Goal: Task Accomplishment & Management: Manage account settings

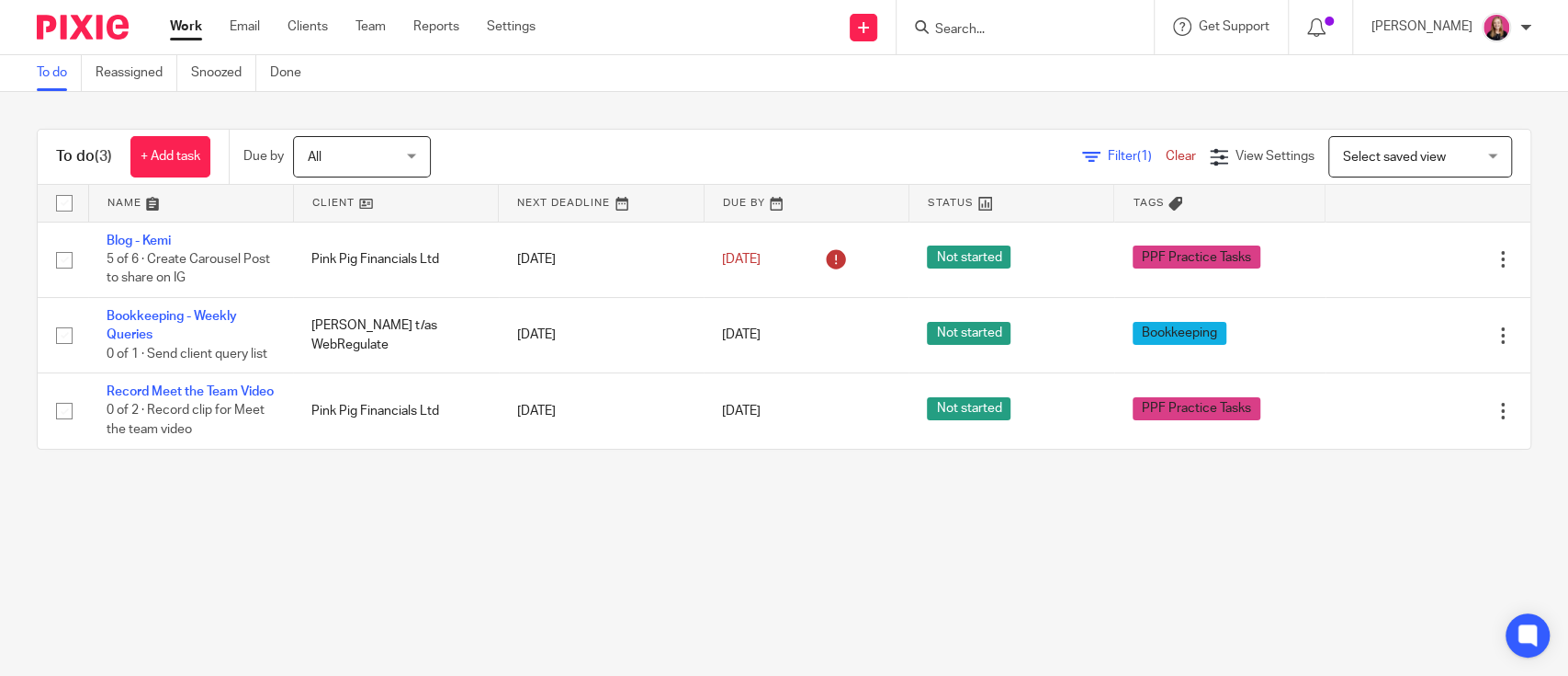
click at [953, 33] on input "Search" at bounding box center [1016, 30] width 165 height 16
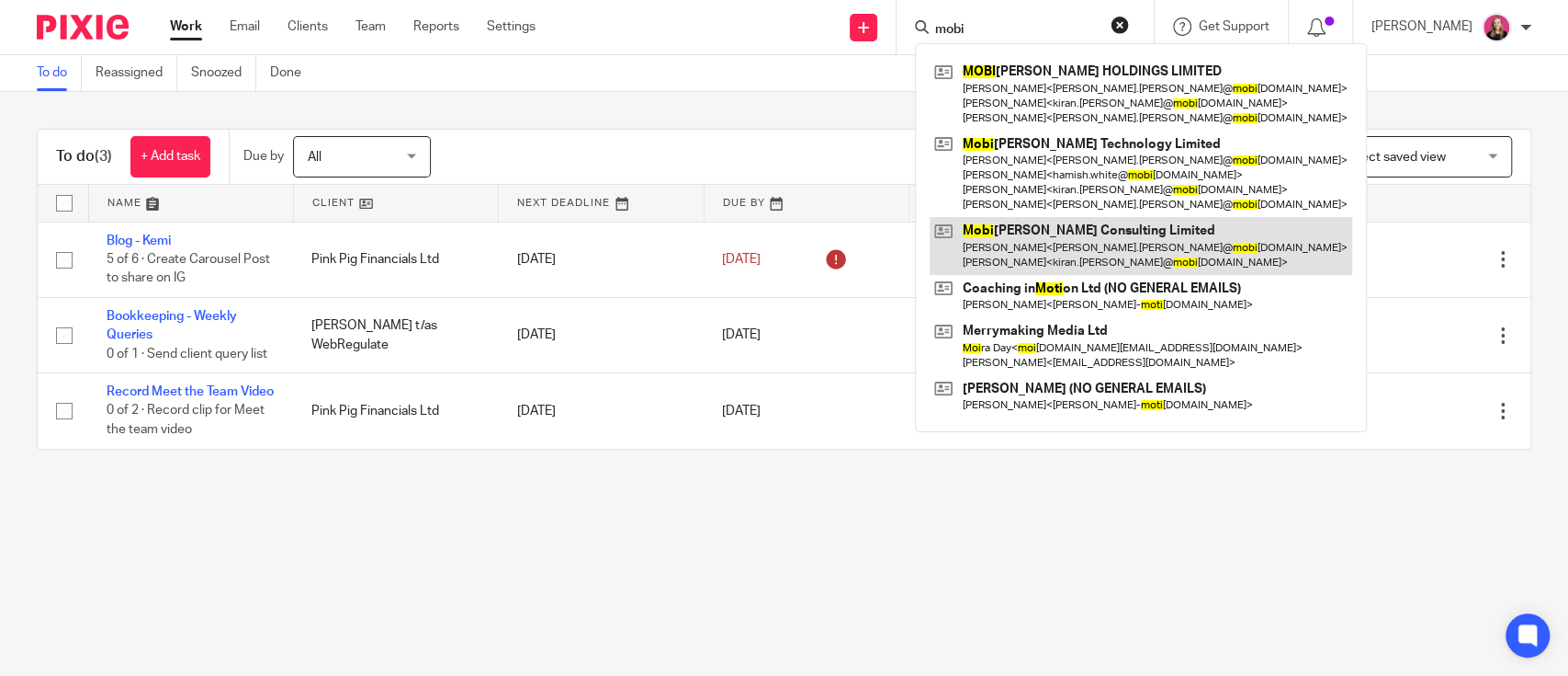
type input "mobi"
click at [1098, 233] on link at bounding box center [1141, 245] width 422 height 57
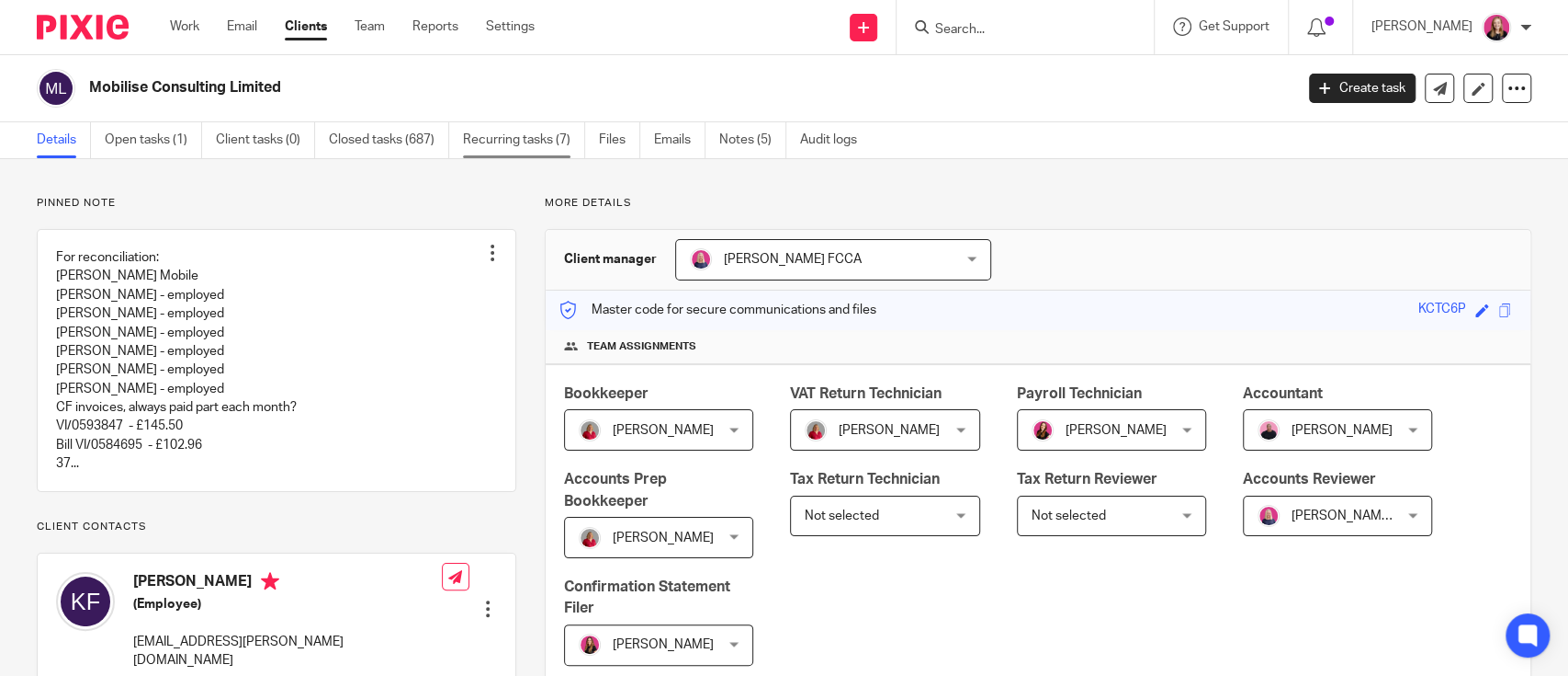
click at [486, 134] on link "Recurring tasks (7)" at bounding box center [524, 139] width 122 height 36
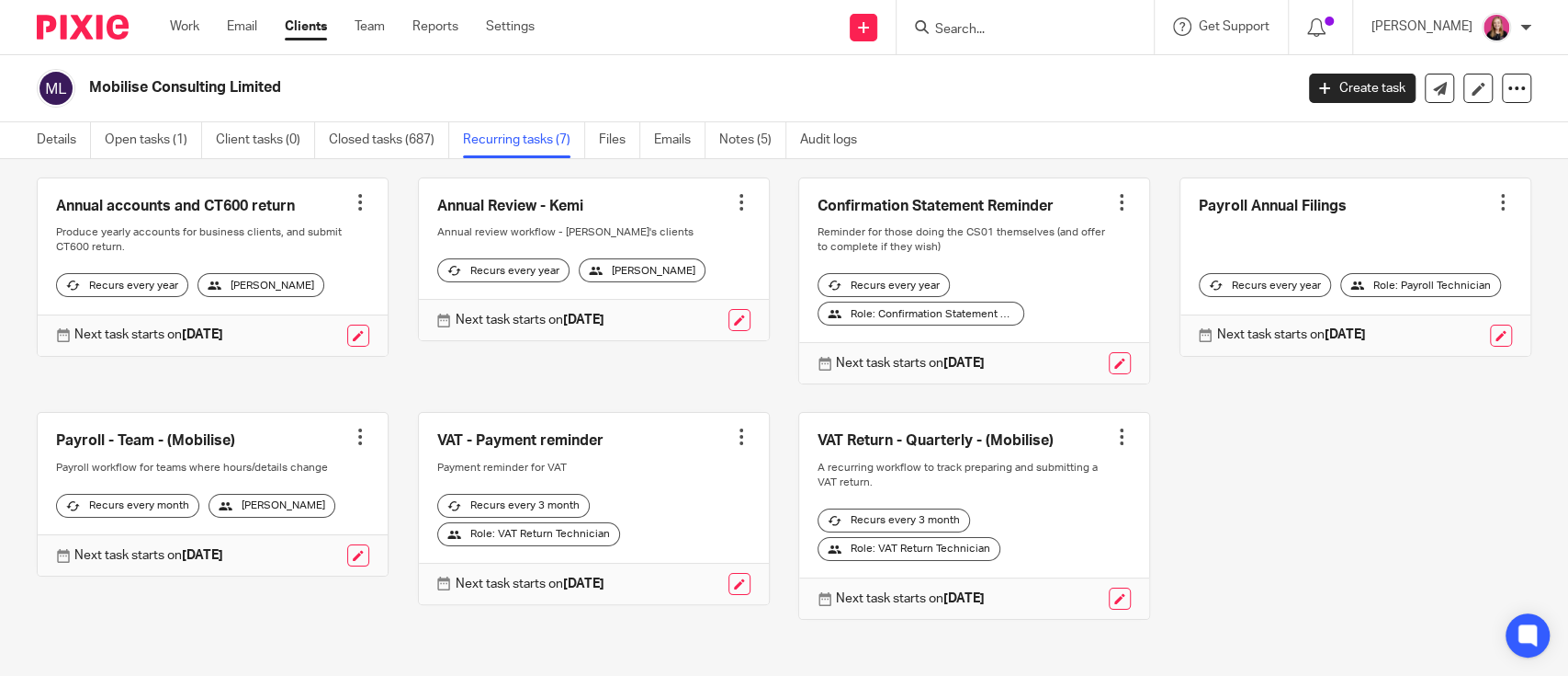
scroll to position [122, 0]
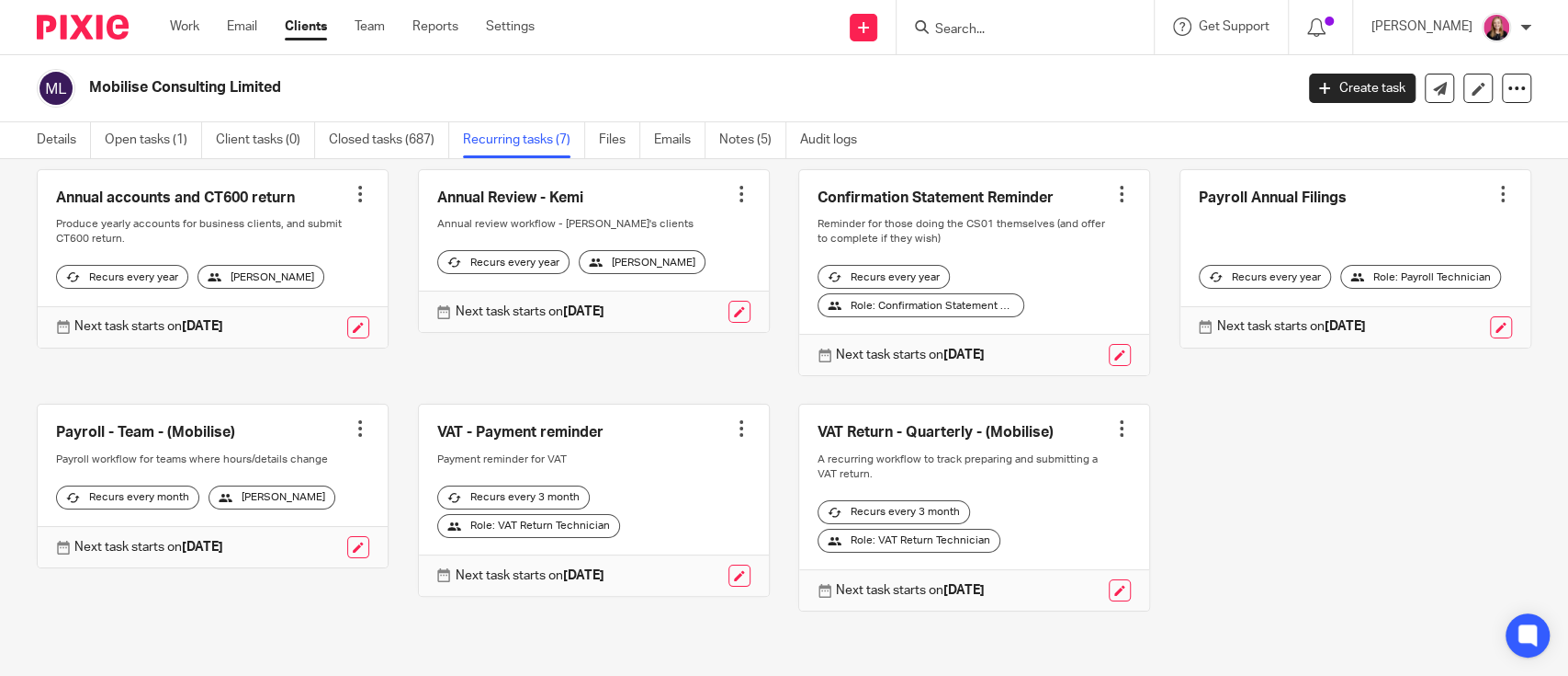
click at [1112, 420] on div at bounding box center [1121, 428] width 18 height 18
click at [1033, 528] on span "Cancel schedule" at bounding box center [1027, 532] width 97 height 12
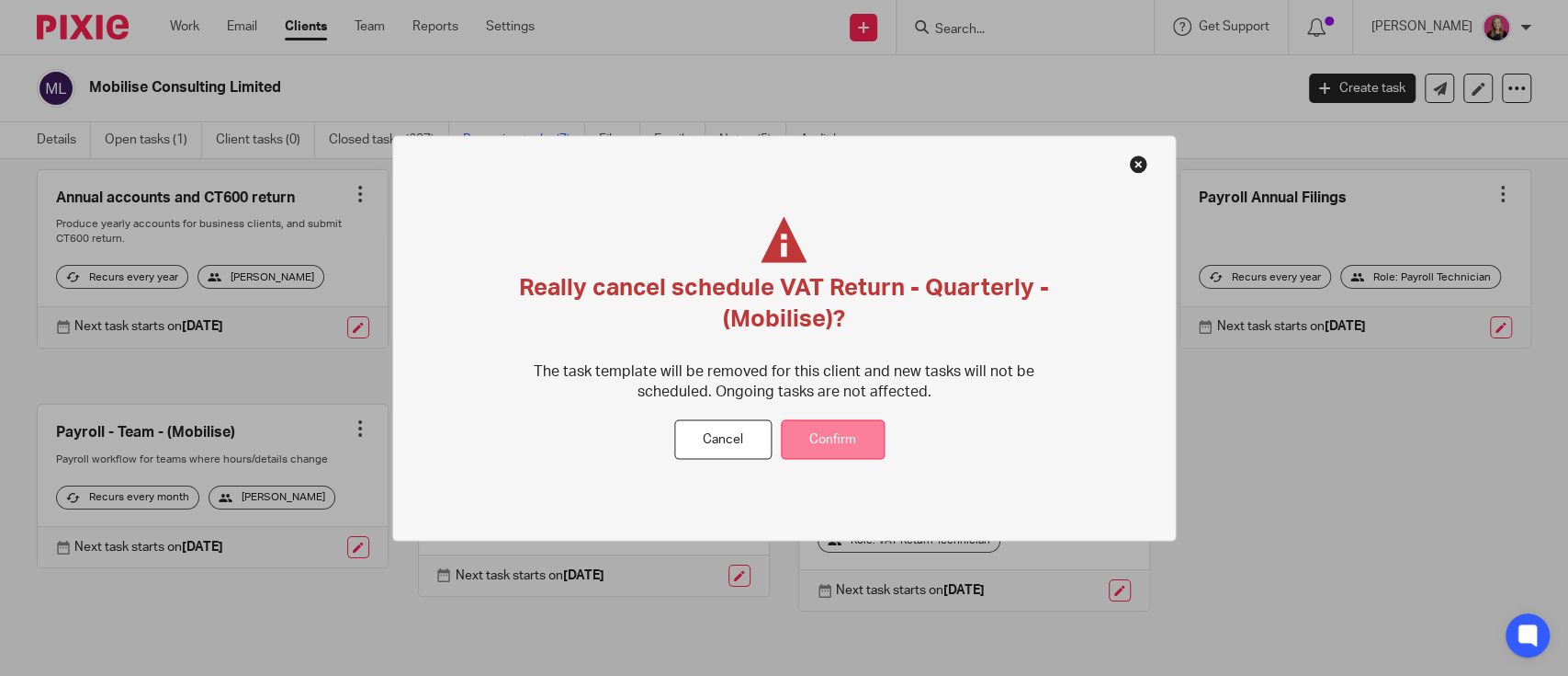
click at [855, 449] on button "Confirm" at bounding box center [833, 440] width 104 height 39
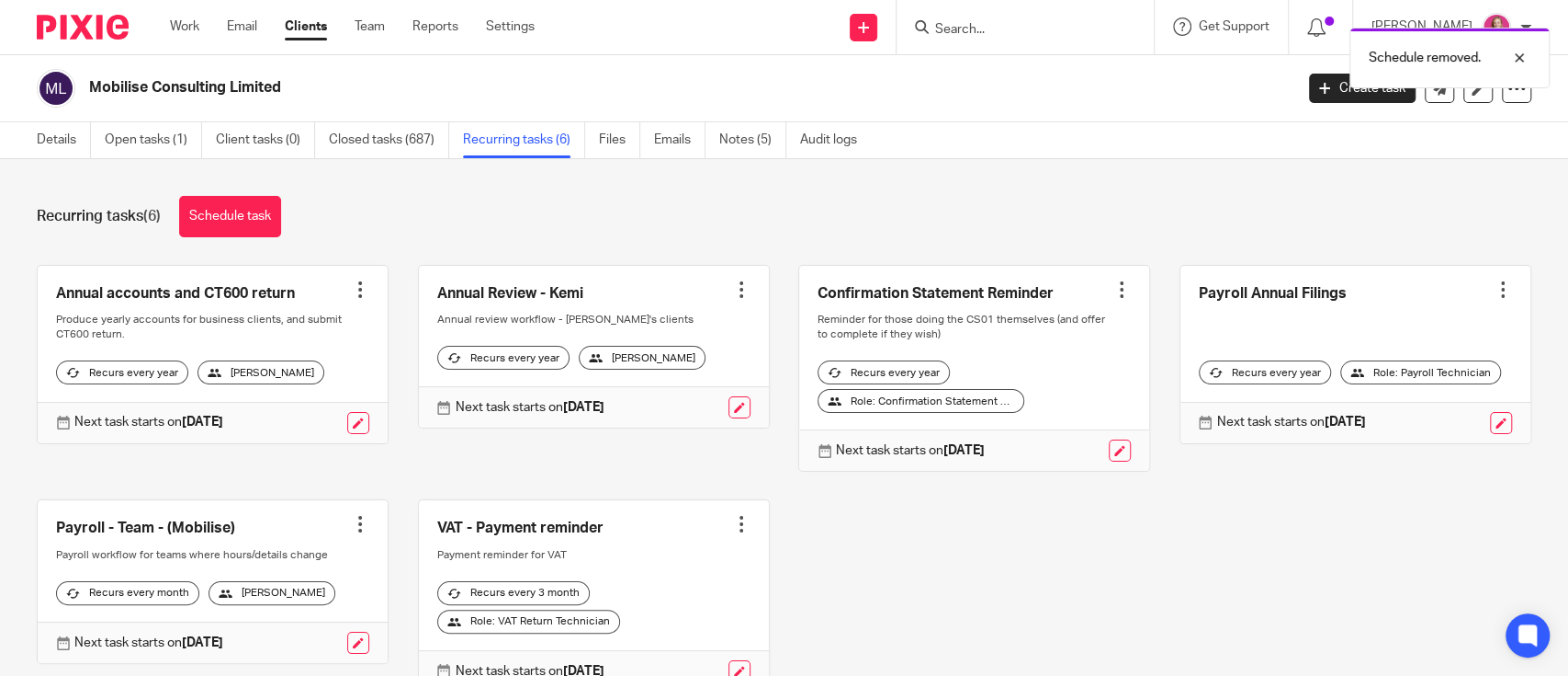
scroll to position [108, 0]
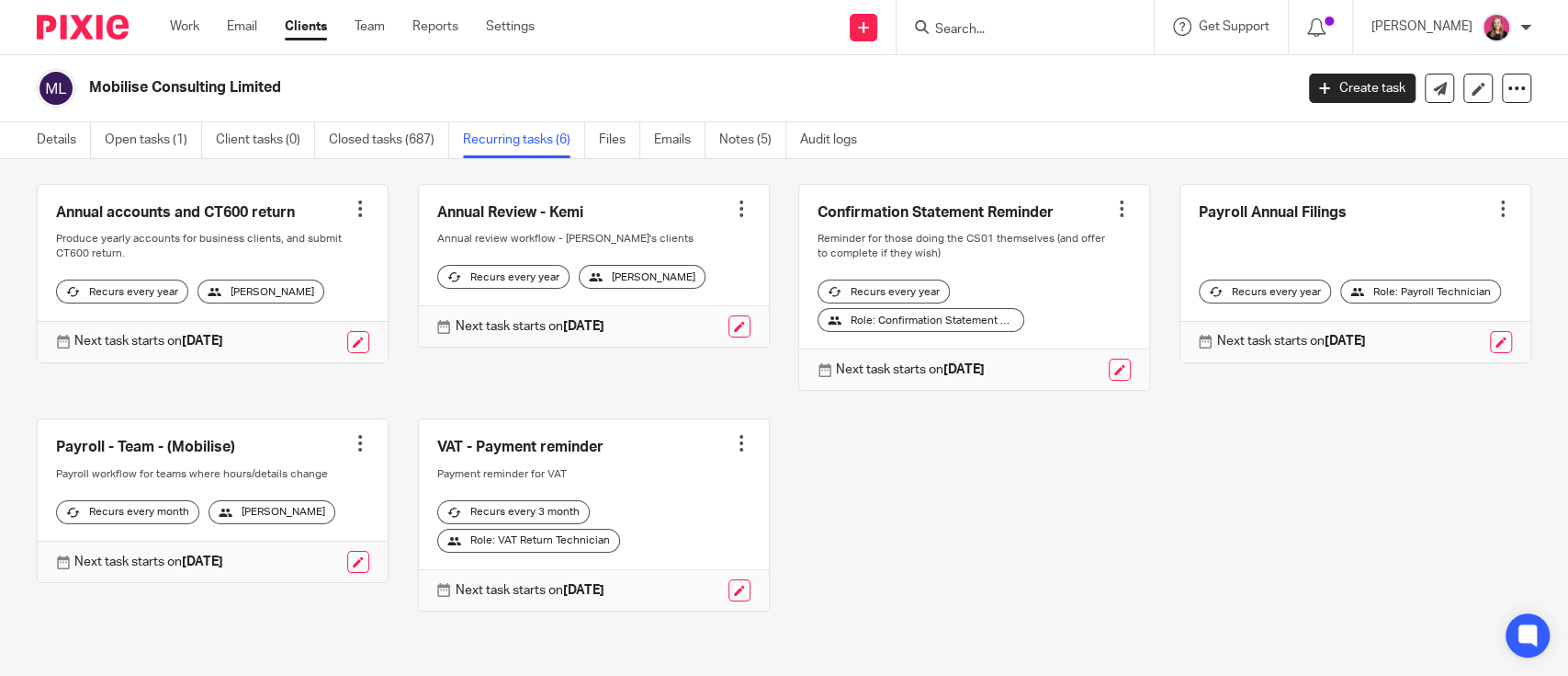
click at [877, 360] on p "Next task starts on 7 Nov 2025" at bounding box center [910, 369] width 149 height 18
click at [732, 434] on div at bounding box center [741, 443] width 18 height 18
click at [654, 545] on span "Cancel schedule" at bounding box center [654, 546] width 97 height 12
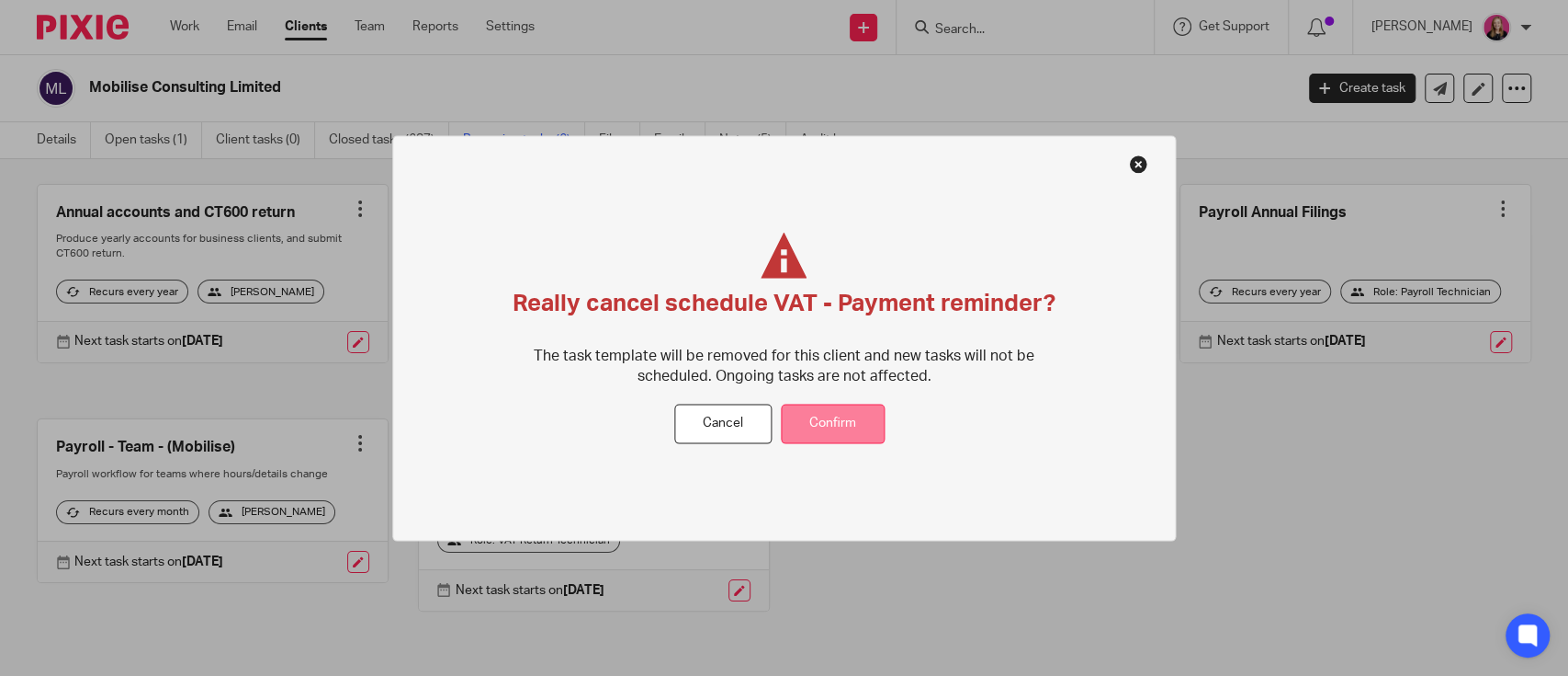
click at [855, 408] on button "Confirm" at bounding box center [833, 423] width 104 height 39
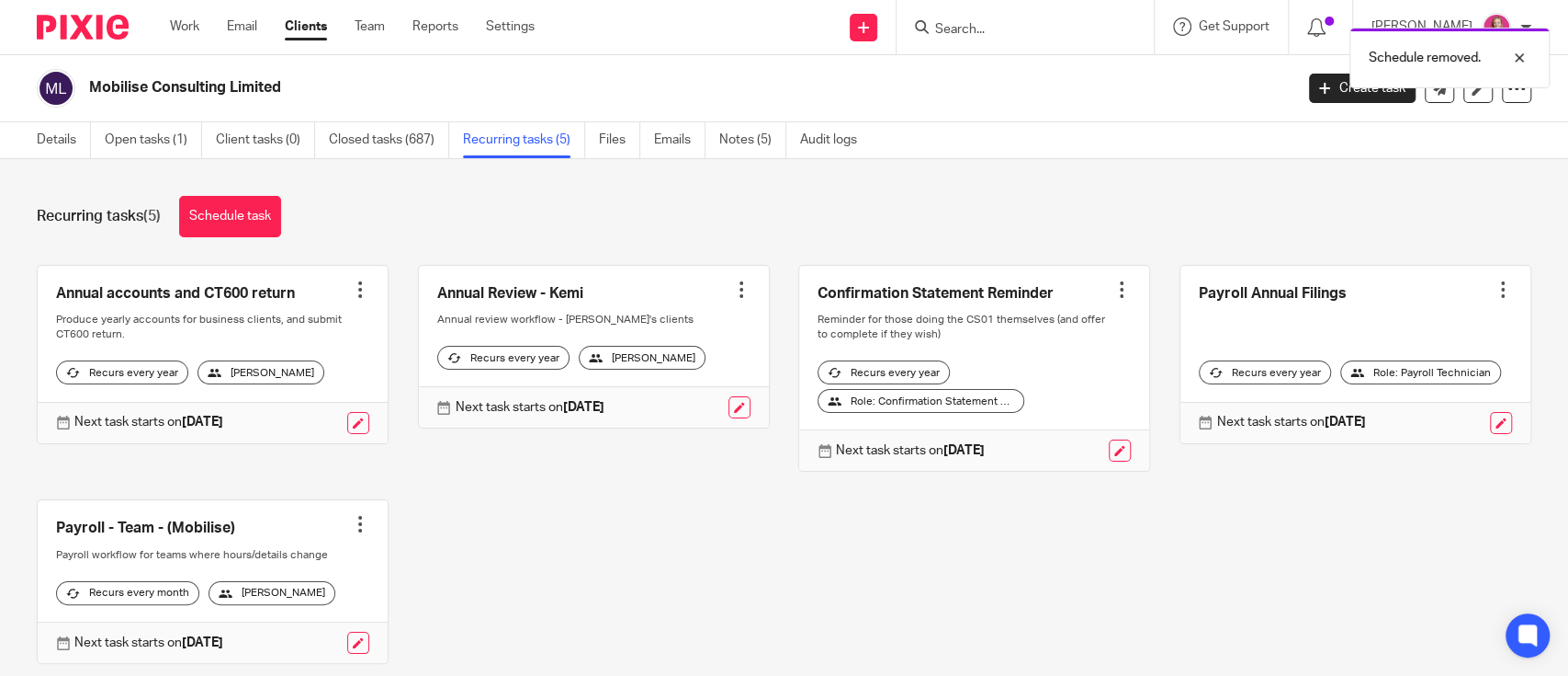
scroll to position [80, 0]
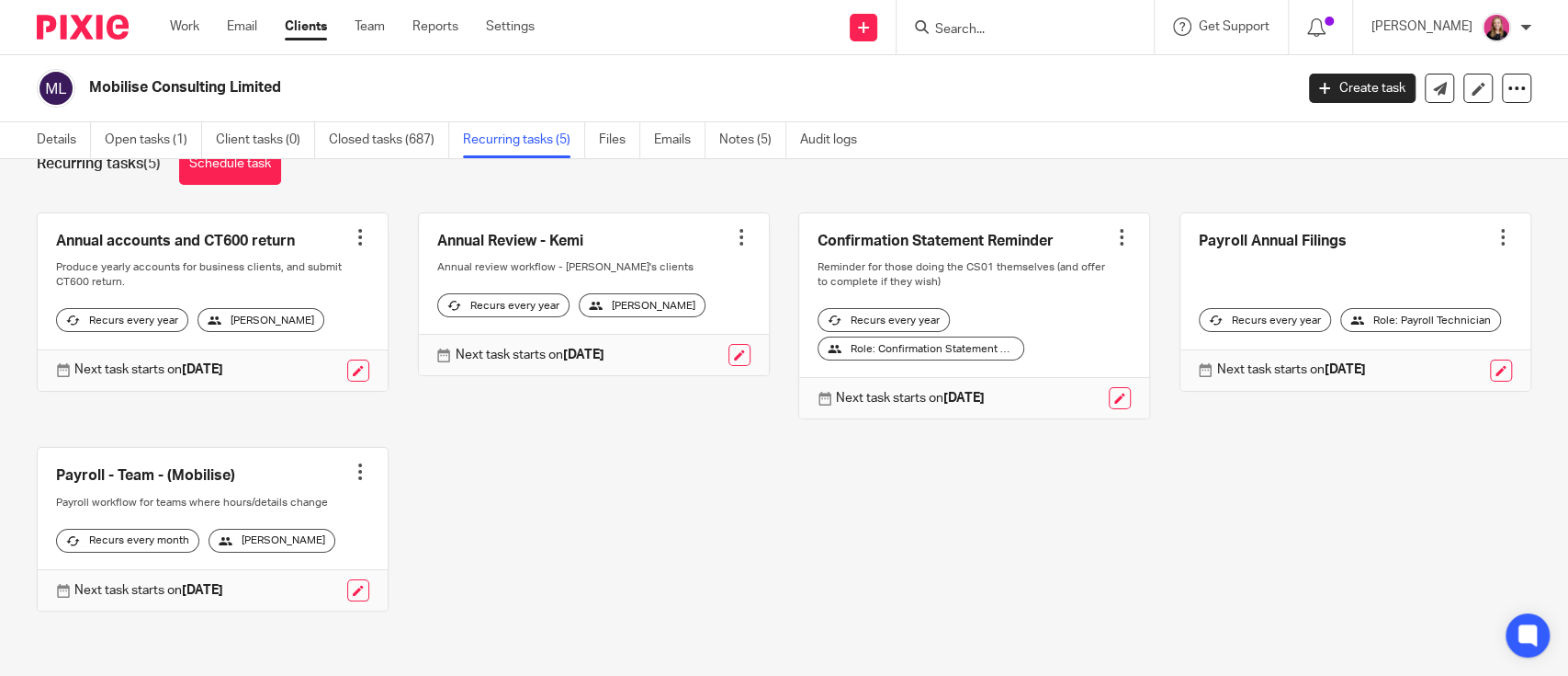
click at [999, 20] on div "Schedule removed." at bounding box center [1168, 53] width 767 height 70
click at [999, 22] on input "Search" at bounding box center [1016, 30] width 165 height 16
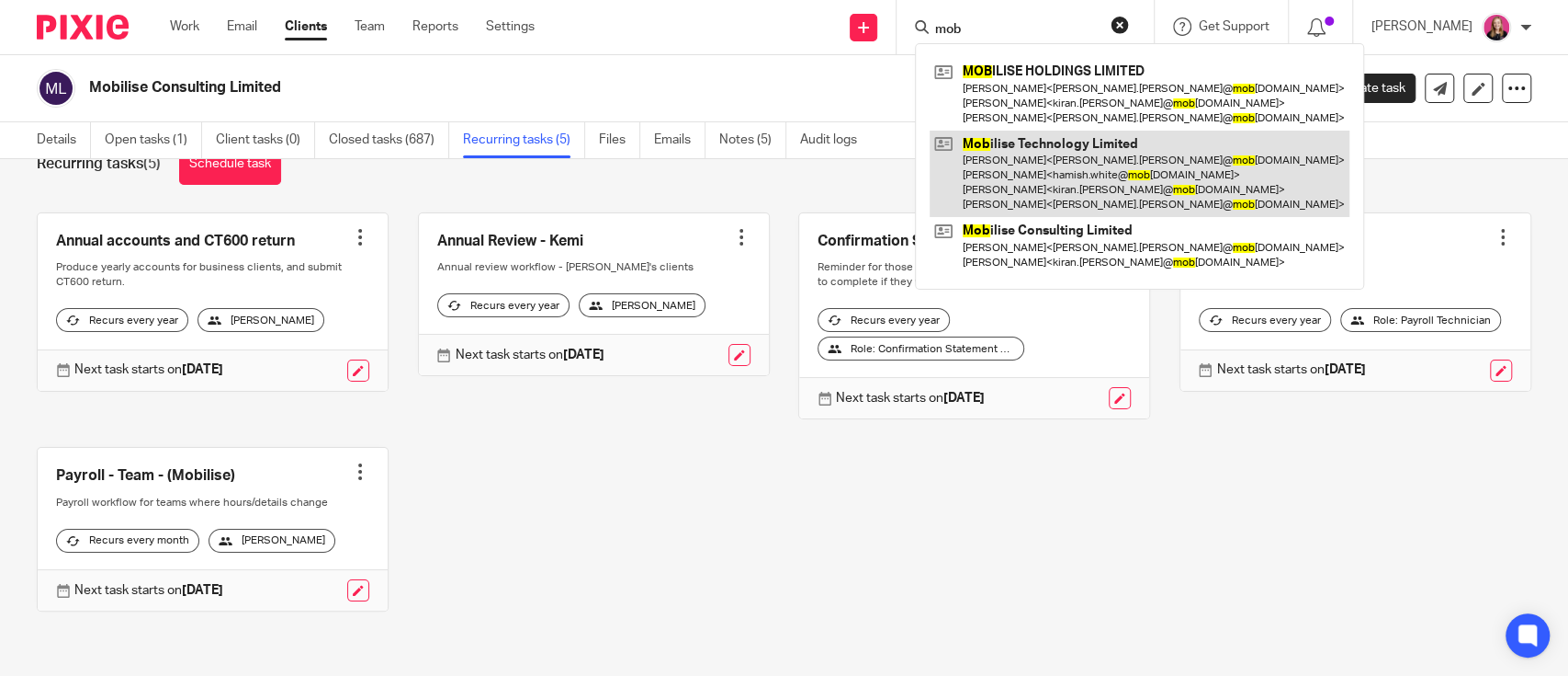
type input "mob"
click at [1051, 162] on link at bounding box center [1140, 174] width 420 height 87
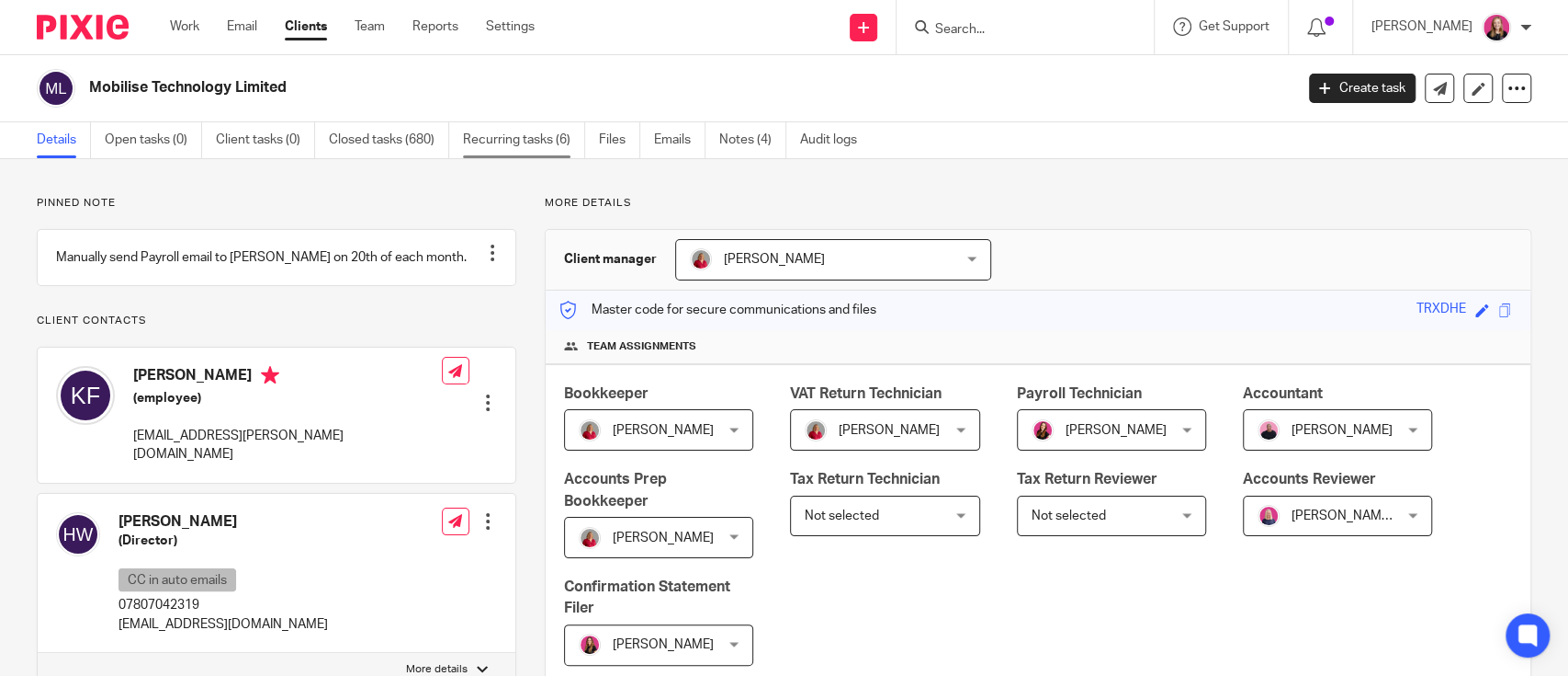
click at [559, 133] on link "Recurring tasks (6)" at bounding box center [524, 139] width 122 height 36
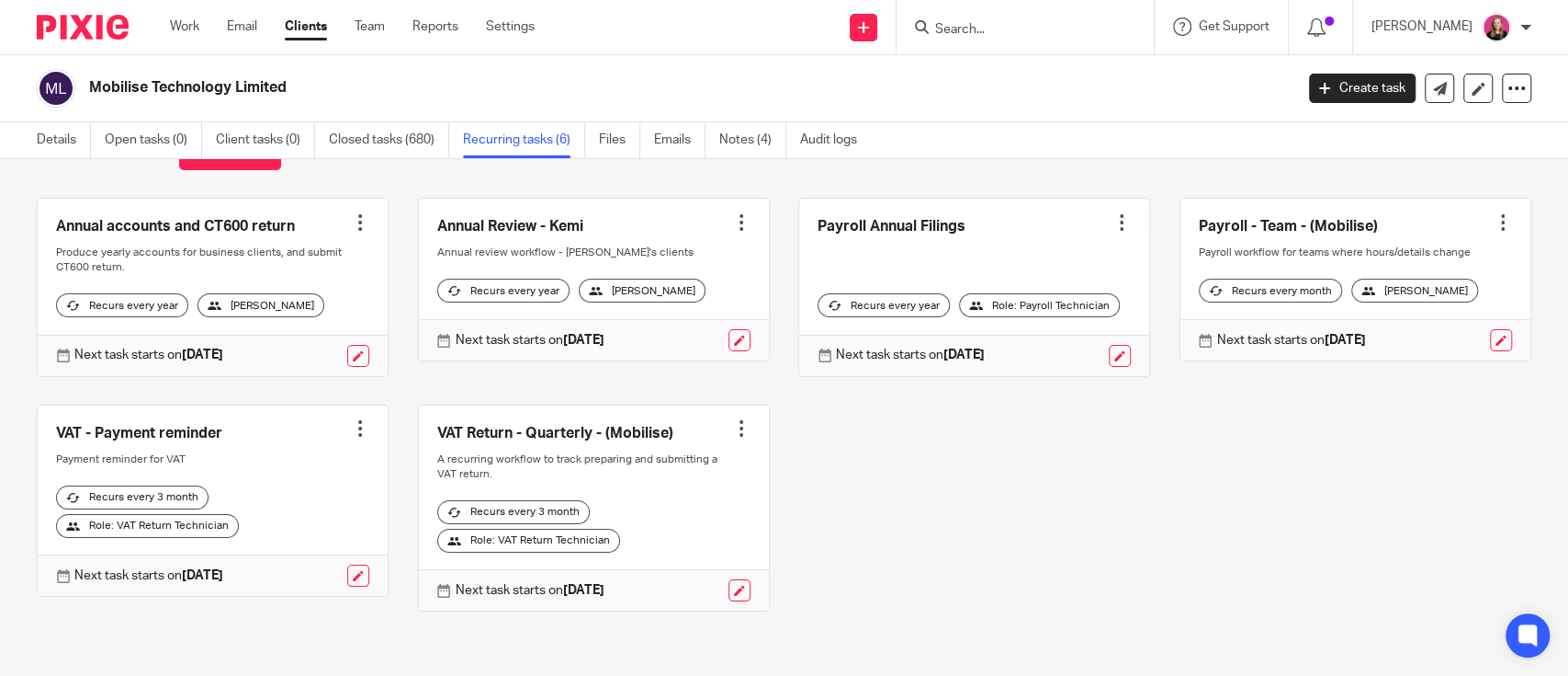
scroll to position [108, 0]
click at [351, 420] on div at bounding box center [360, 428] width 18 height 18
click at [246, 531] on span "Cancel schedule" at bounding box center [283, 532] width 97 height 12
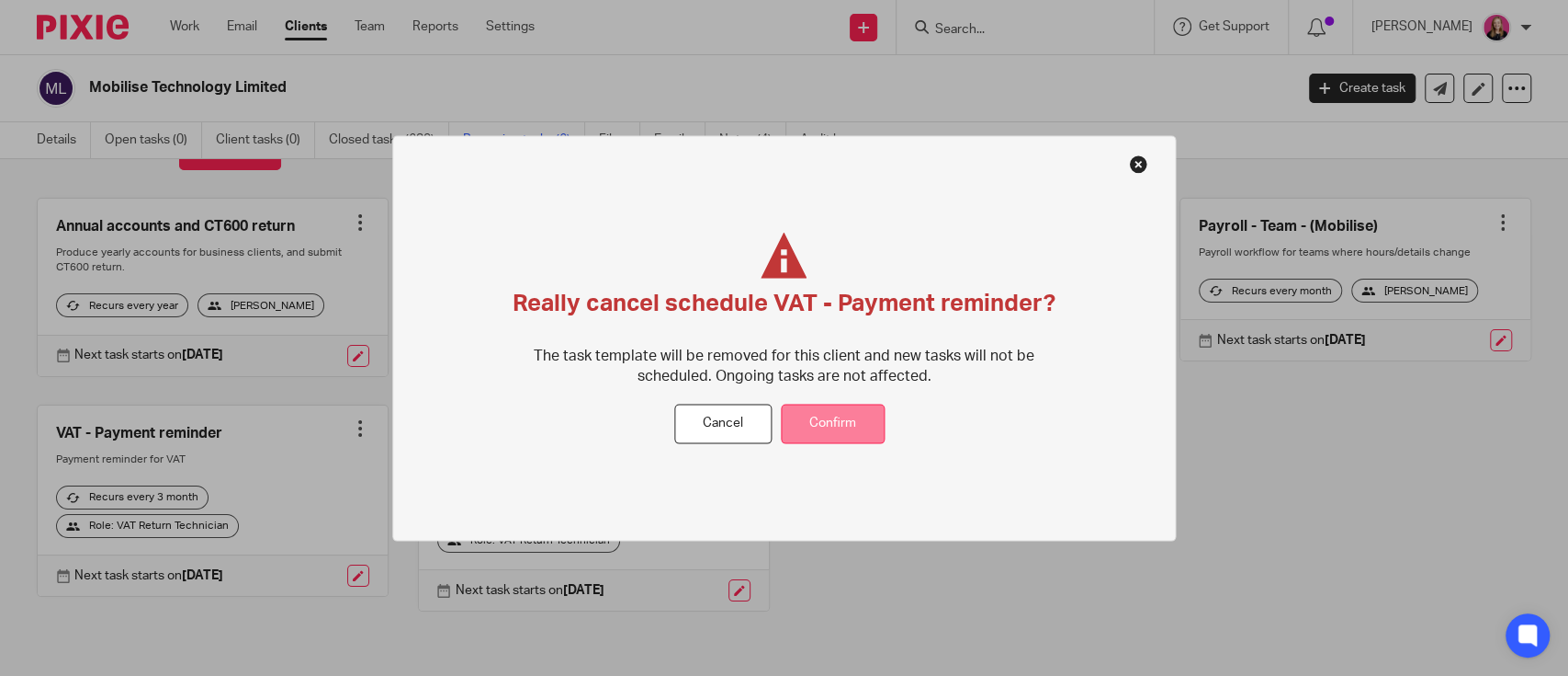
click at [879, 426] on button "Confirm" at bounding box center [833, 423] width 104 height 39
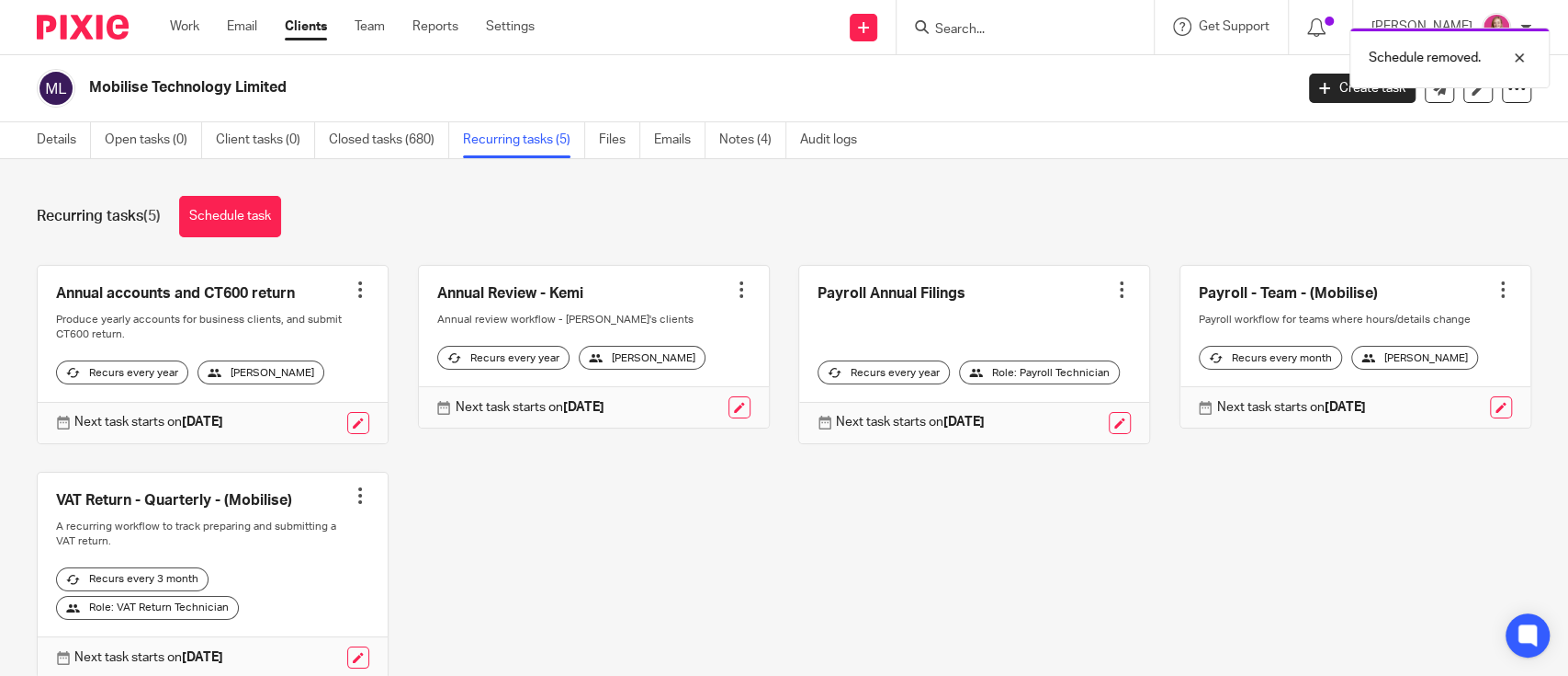
click at [354, 505] on div at bounding box center [360, 495] width 18 height 18
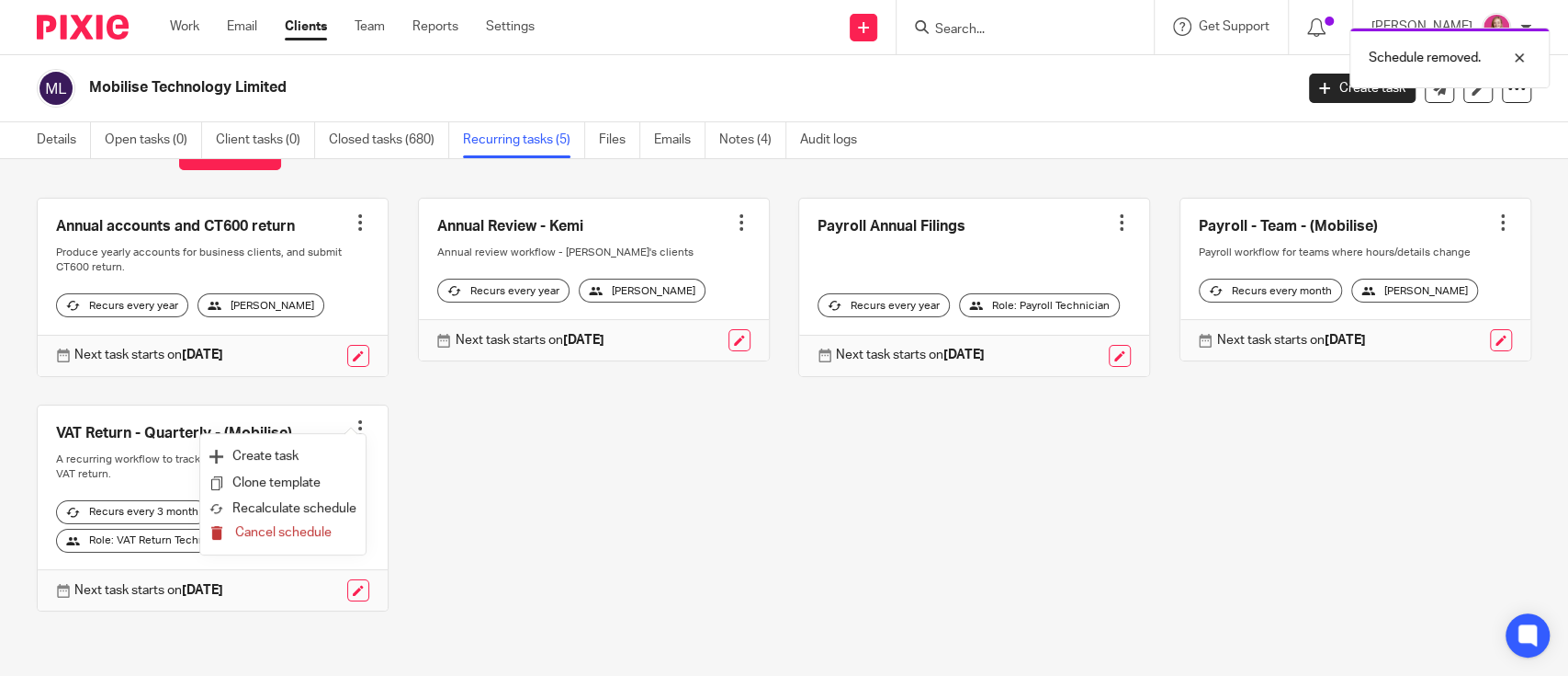
click at [292, 540] on button "Cancel schedule" at bounding box center [282, 533] width 147 height 24
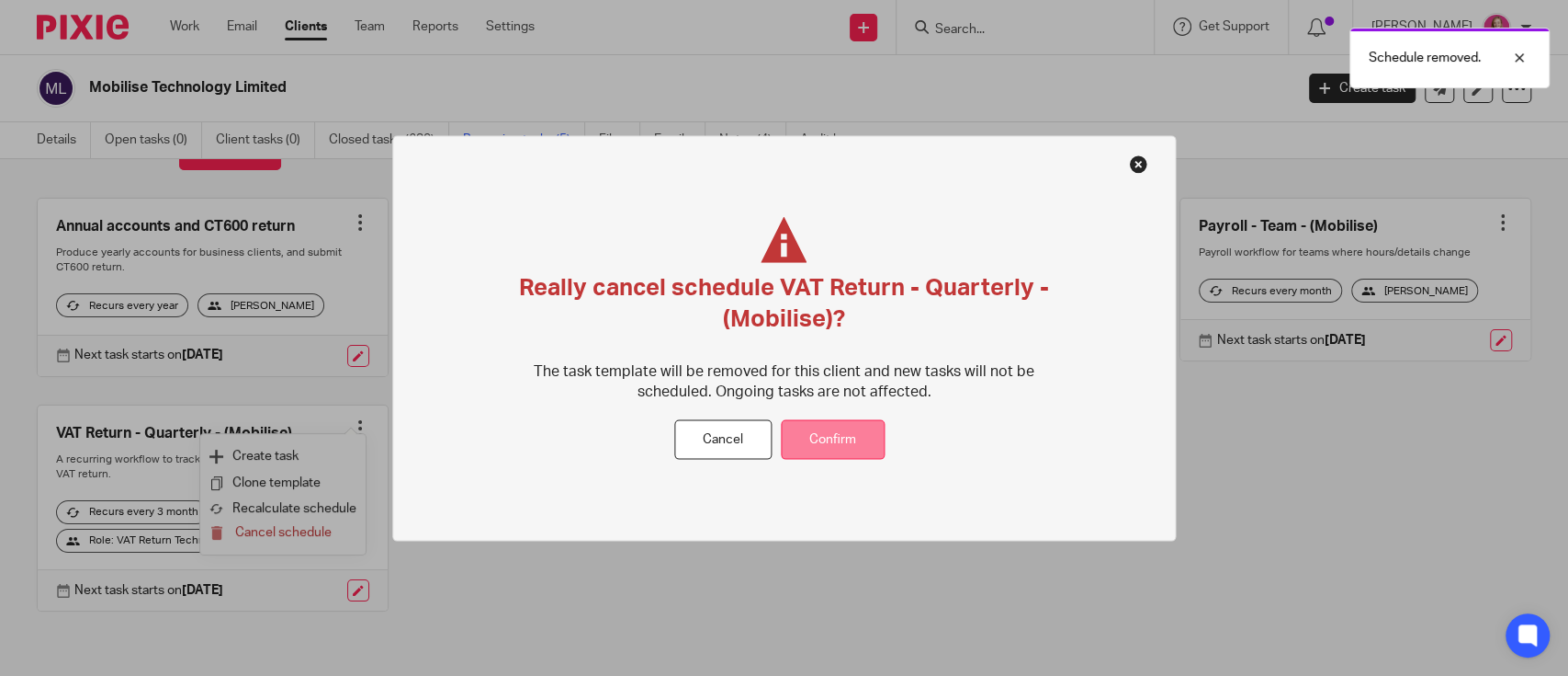
click at [842, 437] on button "Confirm" at bounding box center [833, 440] width 104 height 39
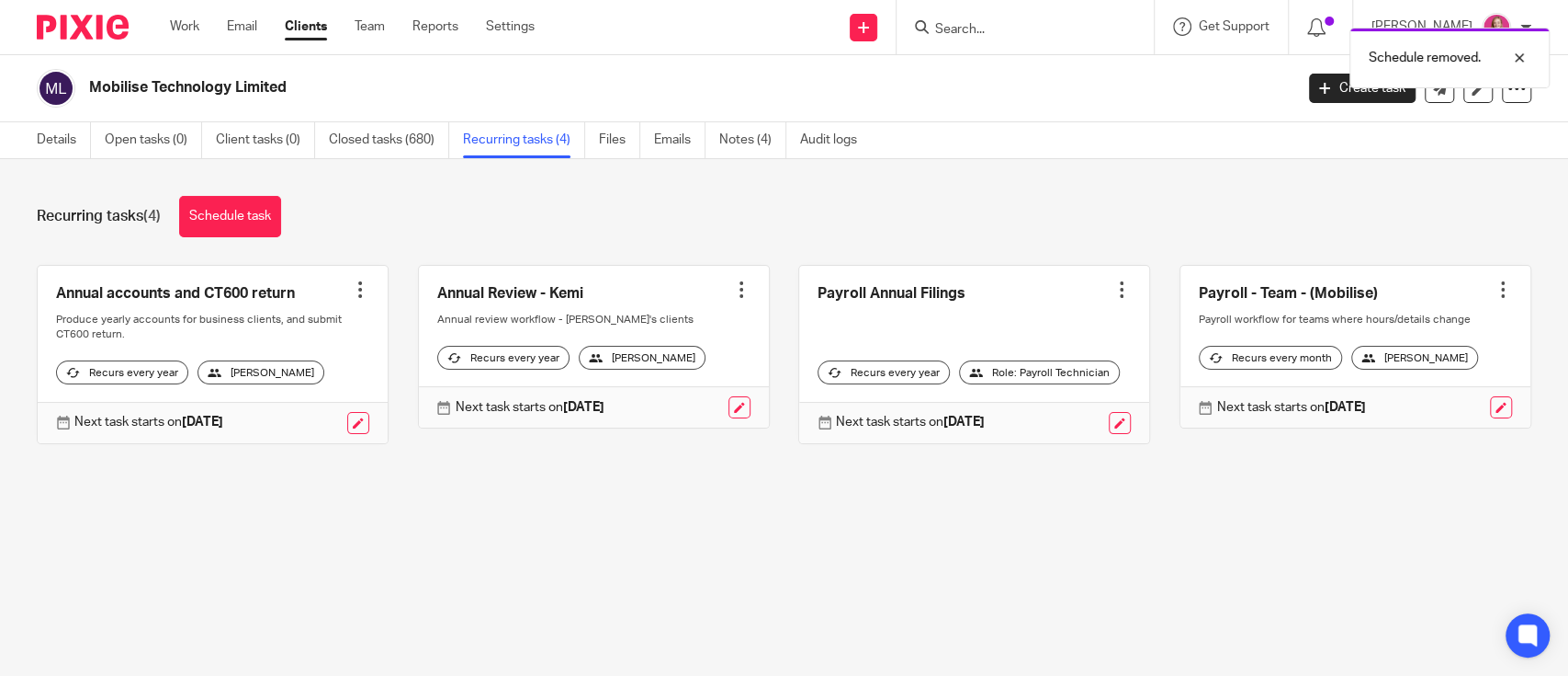
click at [998, 23] on div "Schedule removed." at bounding box center [1168, 53] width 767 height 70
click at [998, 23] on input "Search" at bounding box center [1016, 30] width 165 height 16
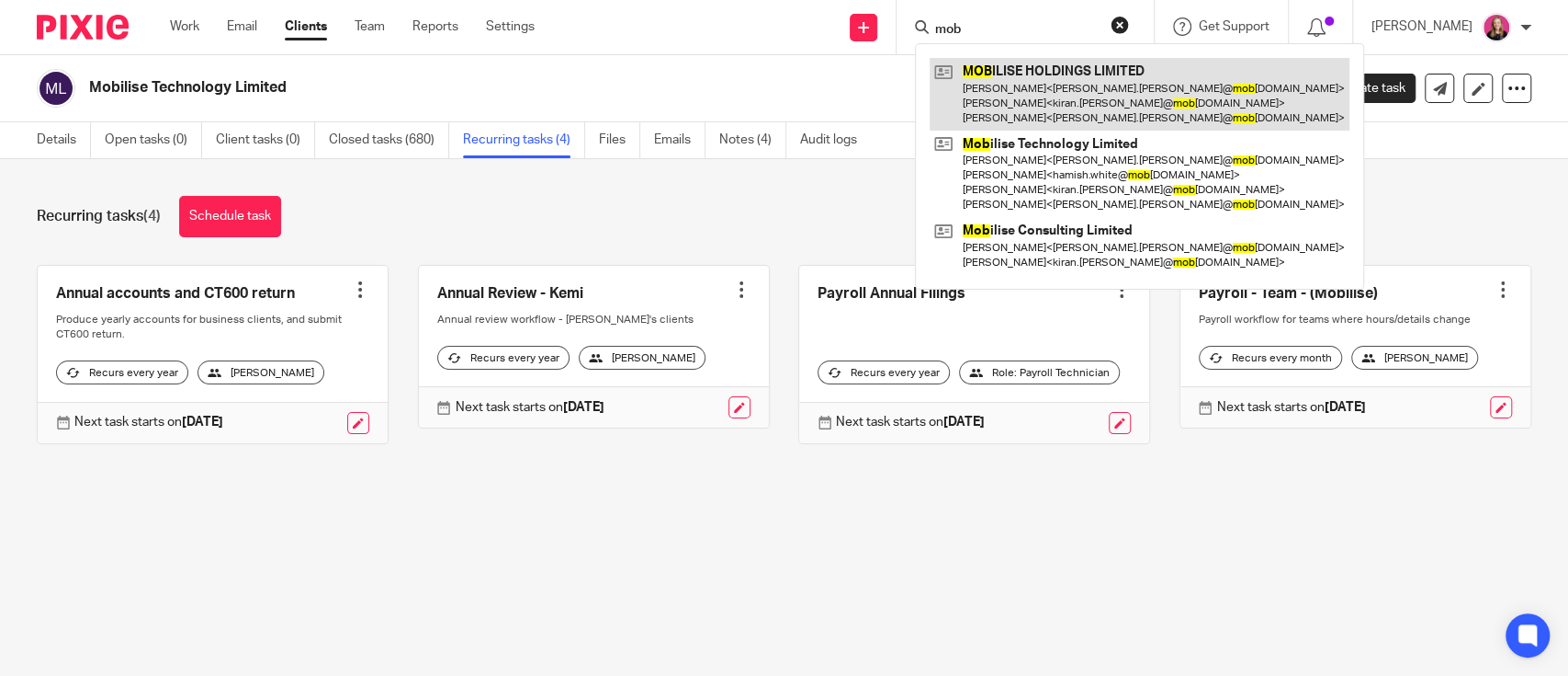
type input "mob"
click at [1046, 91] on link at bounding box center [1140, 94] width 420 height 73
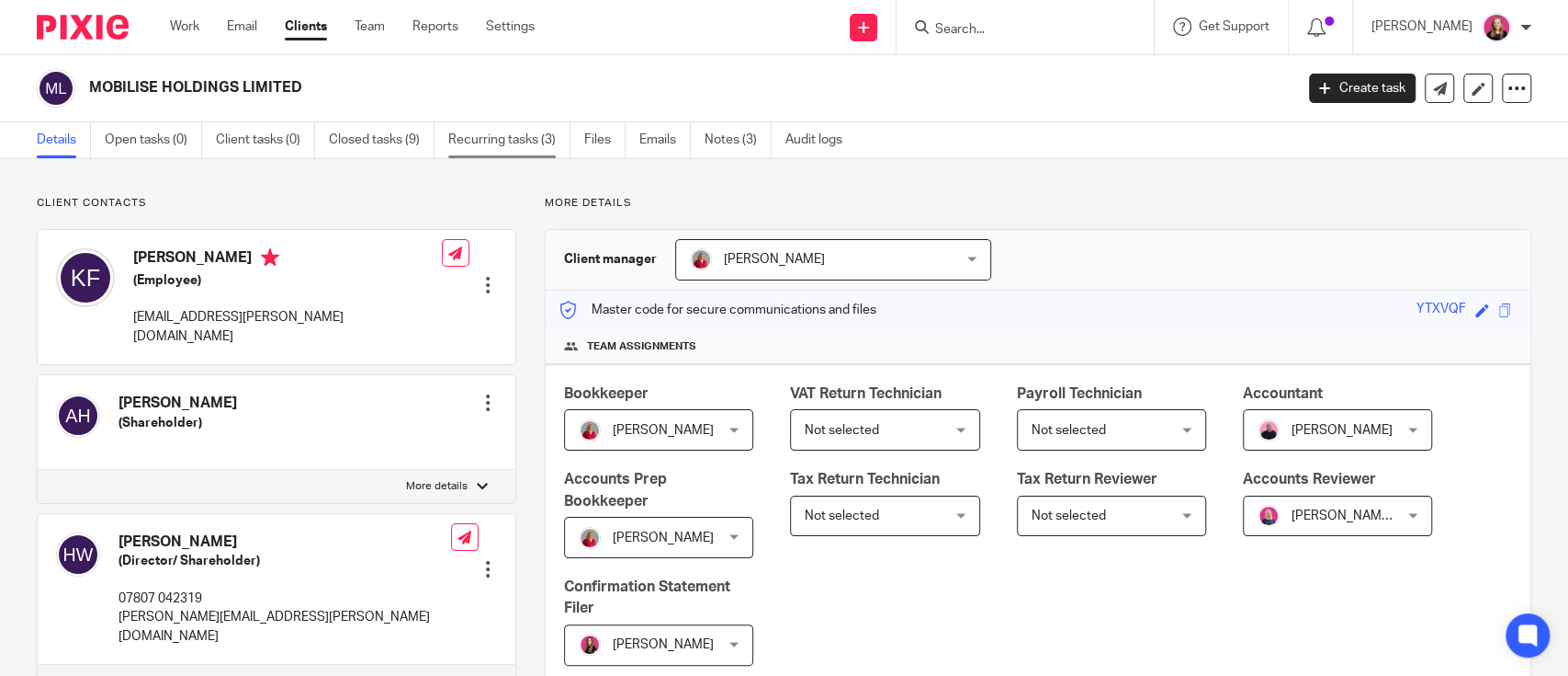
click at [525, 131] on link "Recurring tasks (3)" at bounding box center [509, 139] width 122 height 36
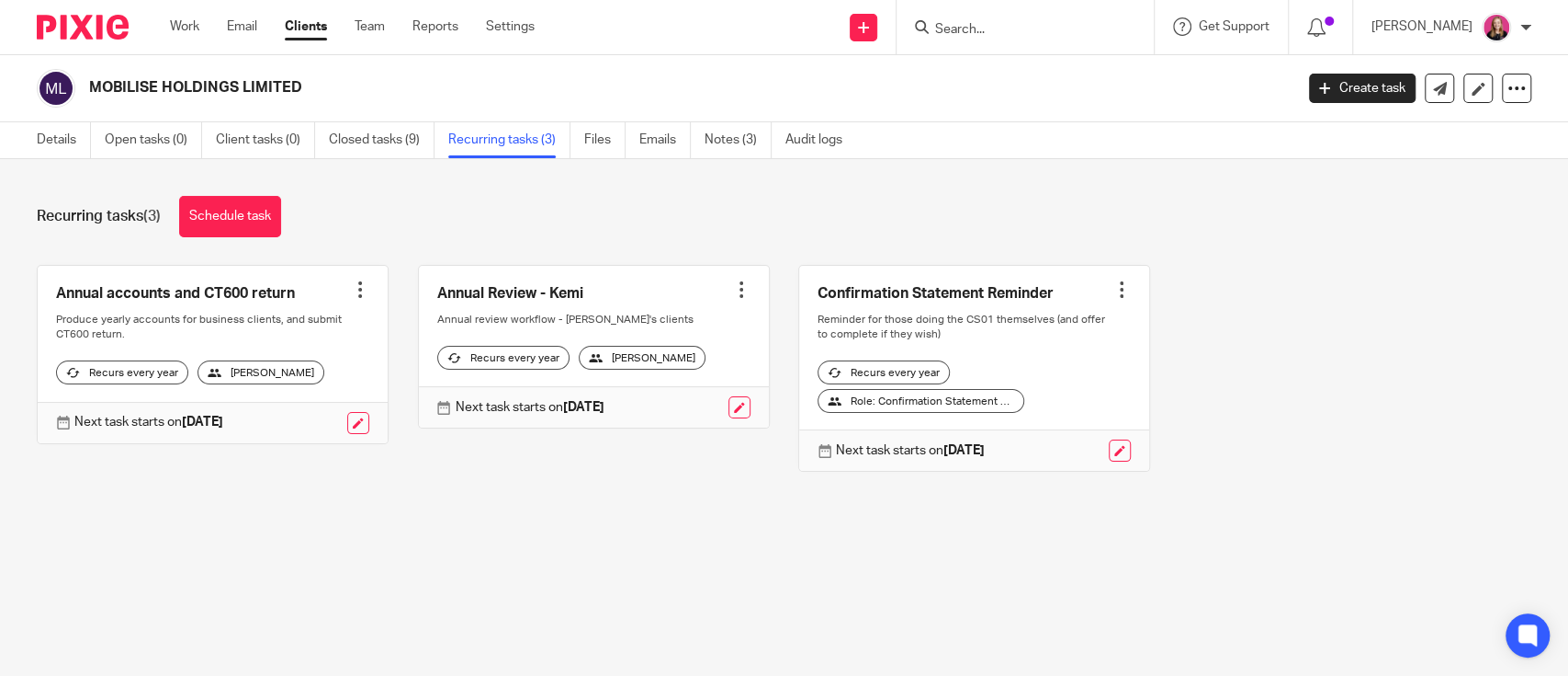
click at [983, 30] on input "Search" at bounding box center [1016, 30] width 165 height 16
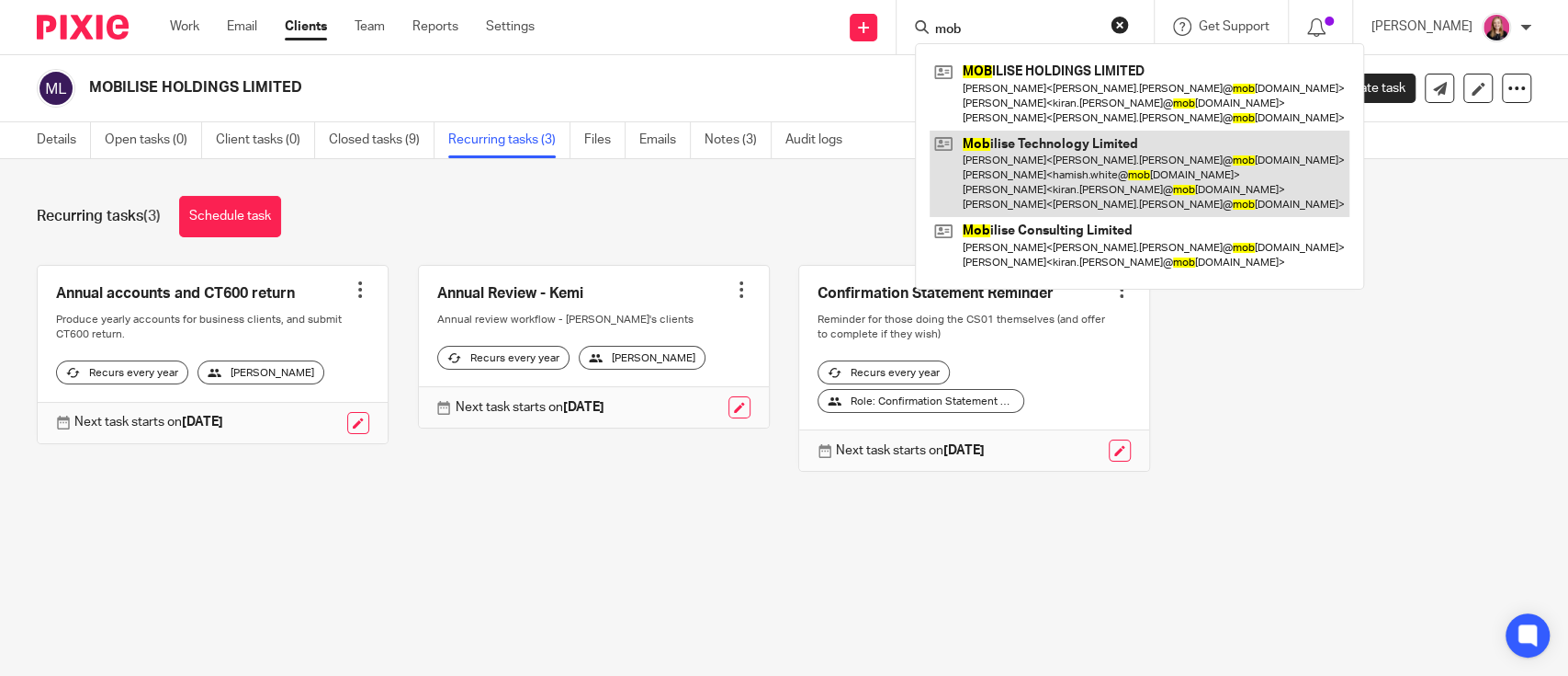
type input "mob"
click at [1057, 159] on link at bounding box center [1140, 174] width 420 height 87
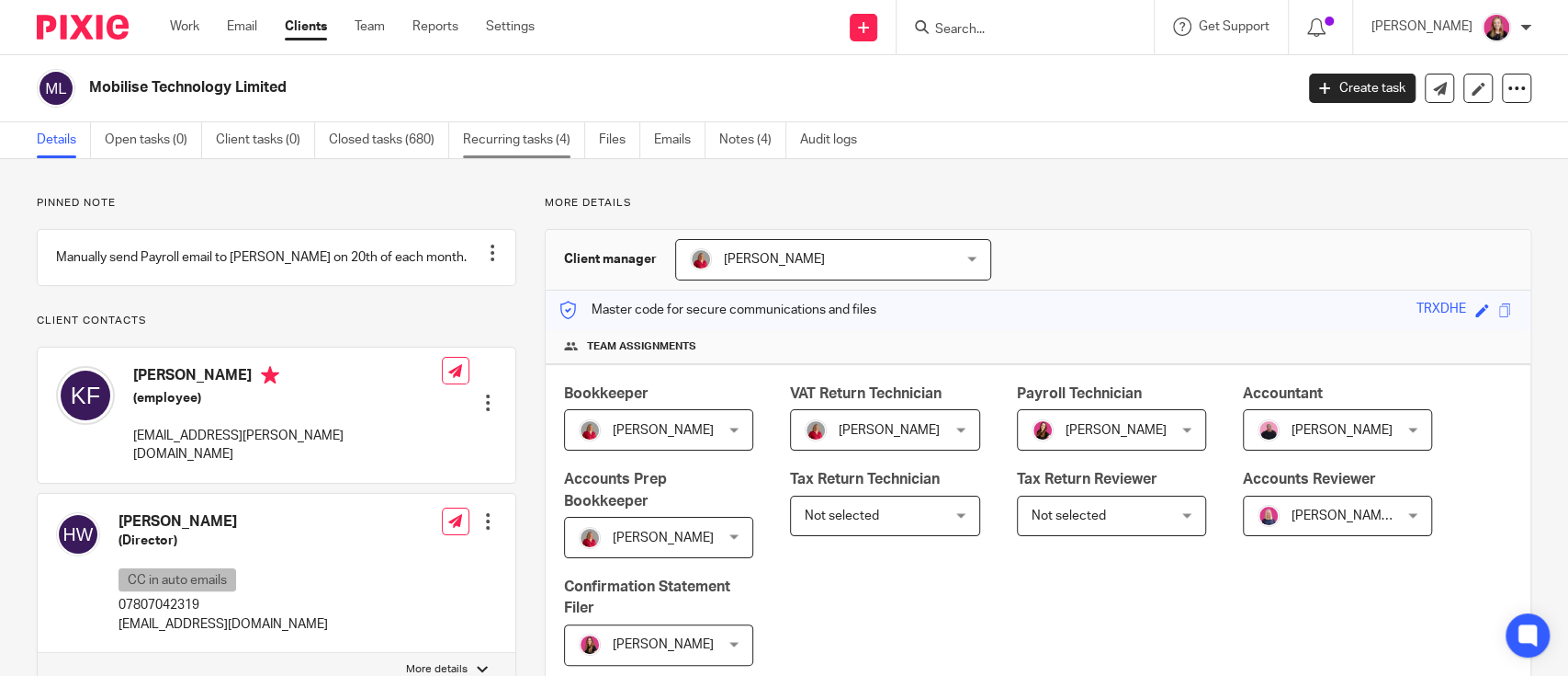
click at [475, 135] on link "Recurring tasks (4)" at bounding box center [524, 139] width 122 height 36
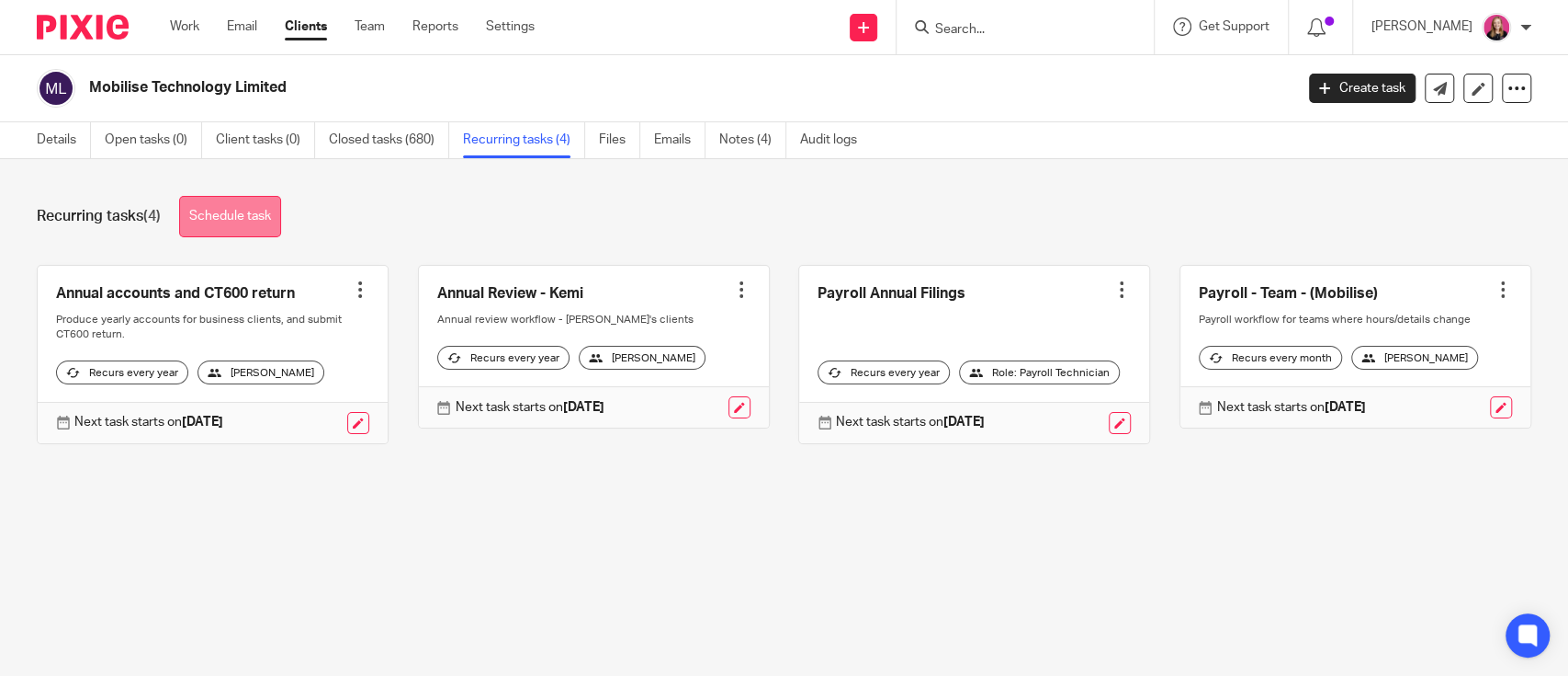
click at [238, 201] on link "Schedule task" at bounding box center [230, 216] width 102 height 41
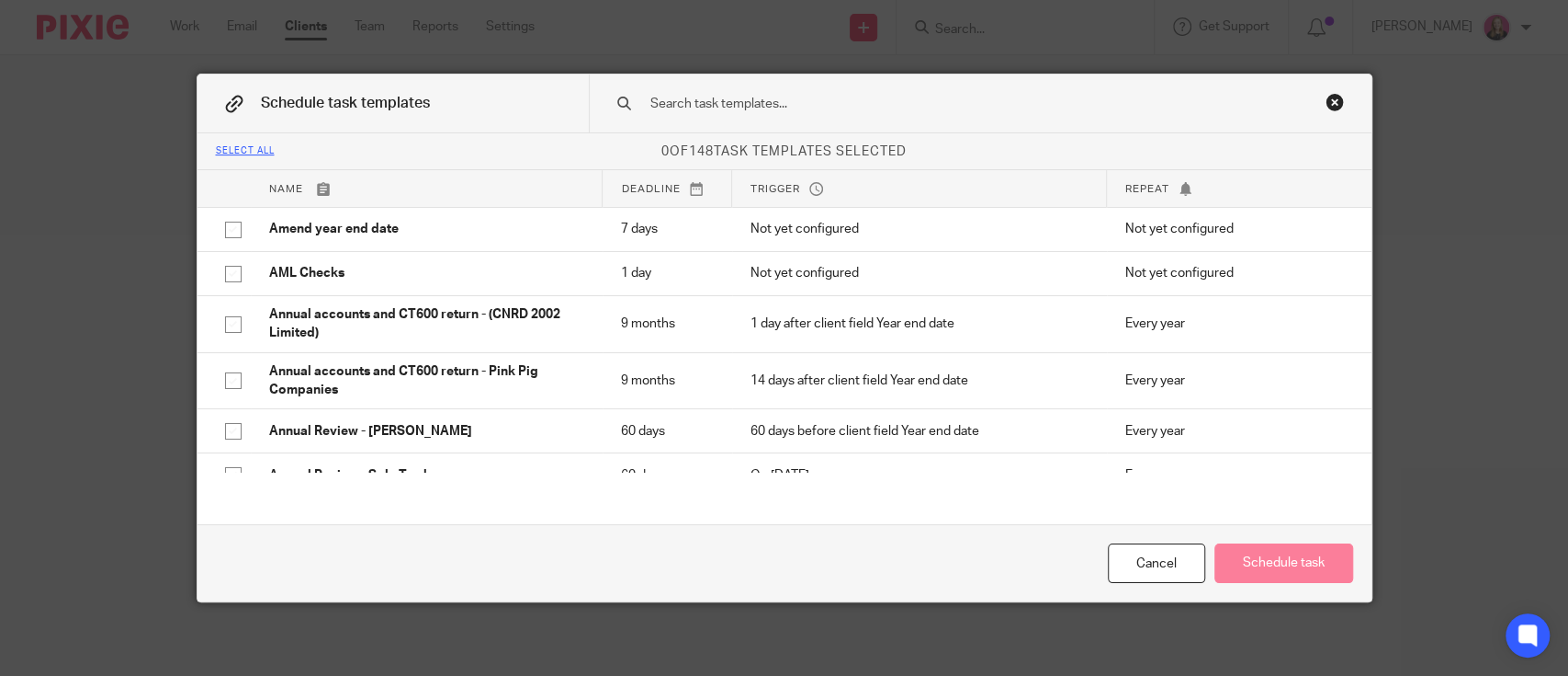
click at [774, 86] on div at bounding box center [981, 104] width 783 height 58
click at [766, 98] on input "text" at bounding box center [951, 104] width 606 height 20
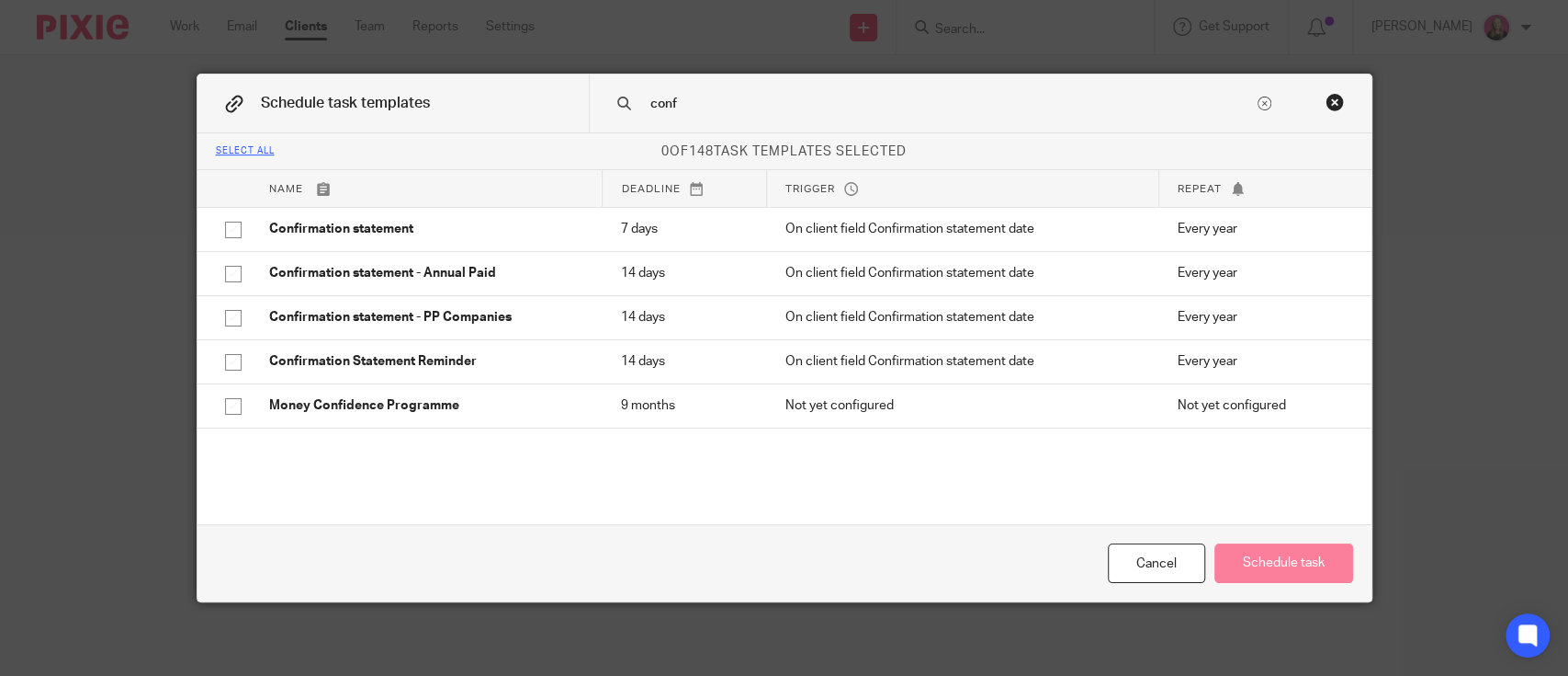
type input "conf"
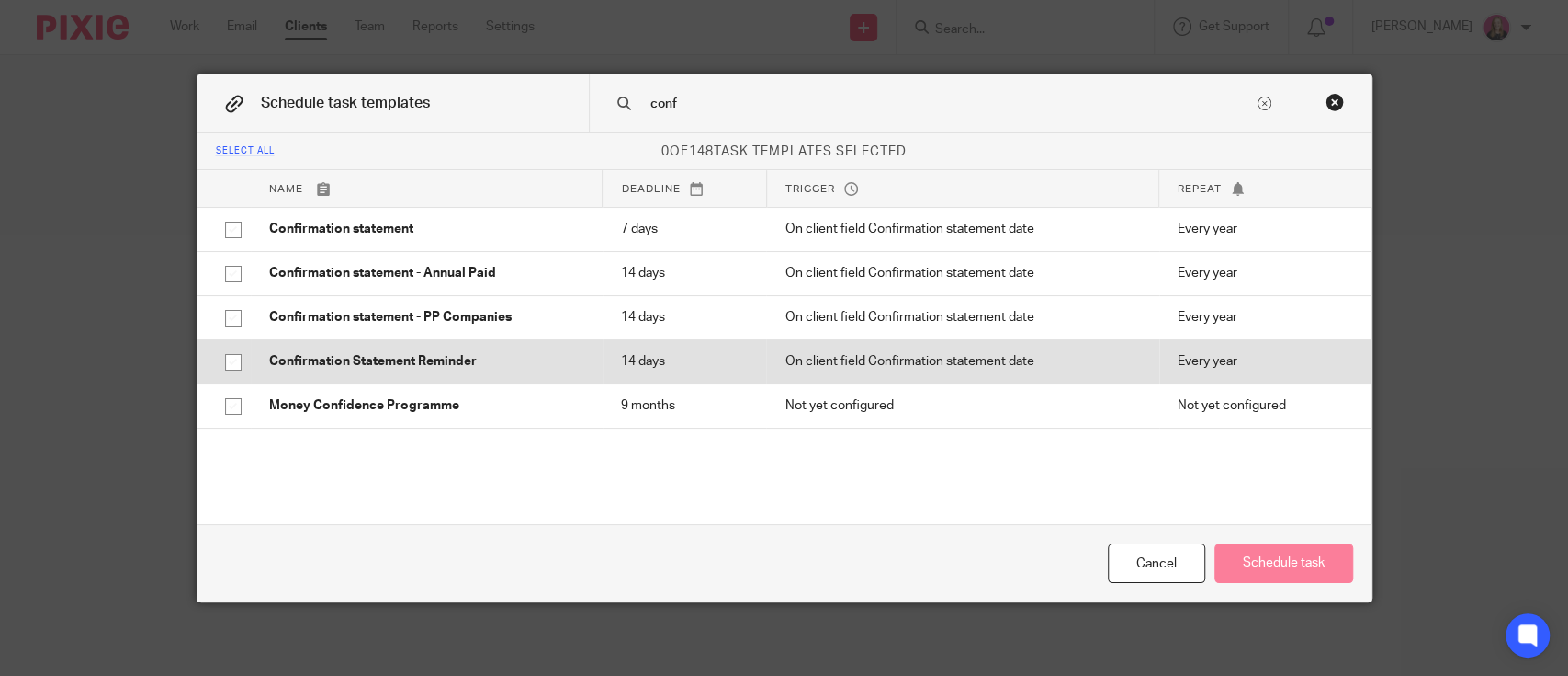
click at [410, 350] on td "Confirmation Statement Reminder" at bounding box center [426, 361] width 352 height 44
checkbox input "true"
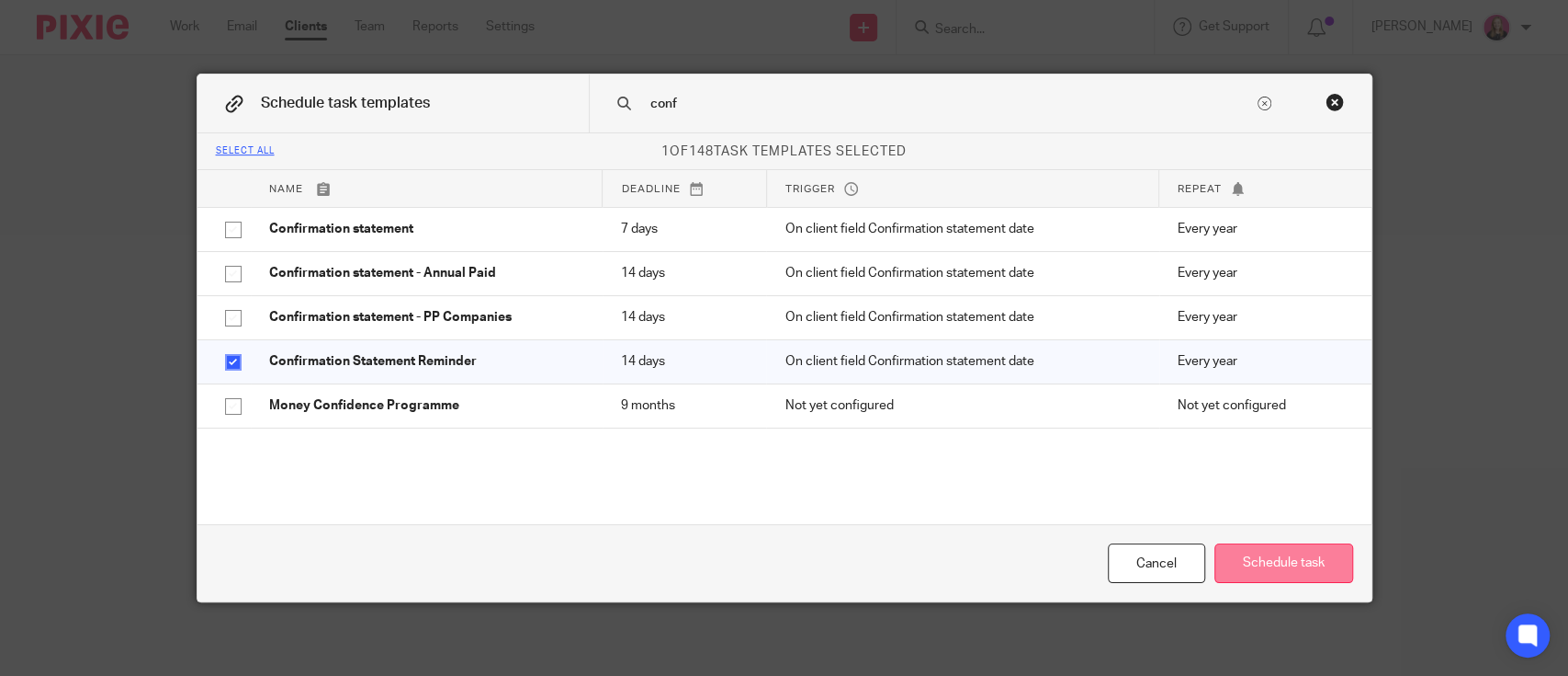
click at [1298, 568] on button "Schedule task" at bounding box center [1284, 563] width 139 height 39
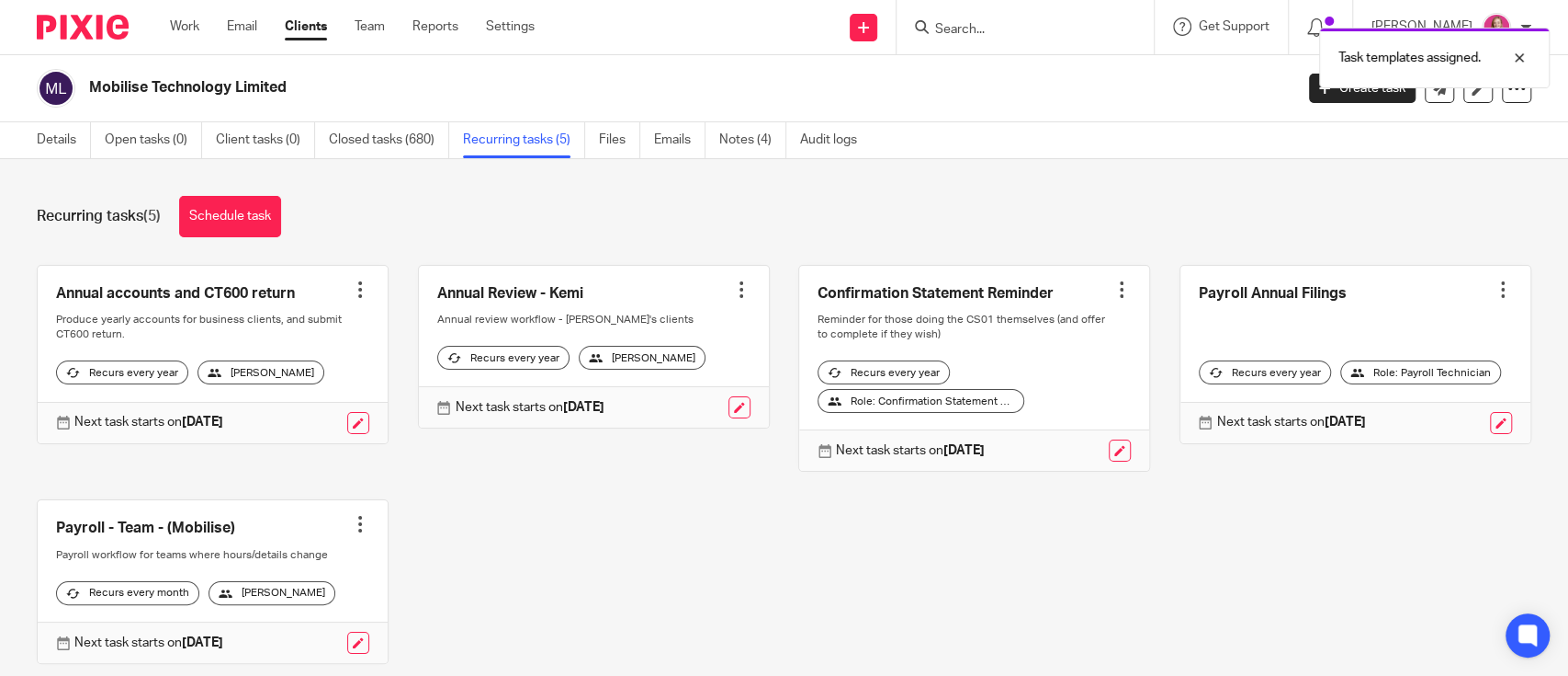
click at [997, 28] on div "Task templates assigned." at bounding box center [1168, 53] width 767 height 70
click at [1004, 34] on div "Task templates assigned." at bounding box center [1168, 53] width 767 height 70
click at [1003, 33] on div "Task templates assigned." at bounding box center [1168, 53] width 767 height 70
click at [988, 16] on form at bounding box center [1032, 27] width 196 height 23
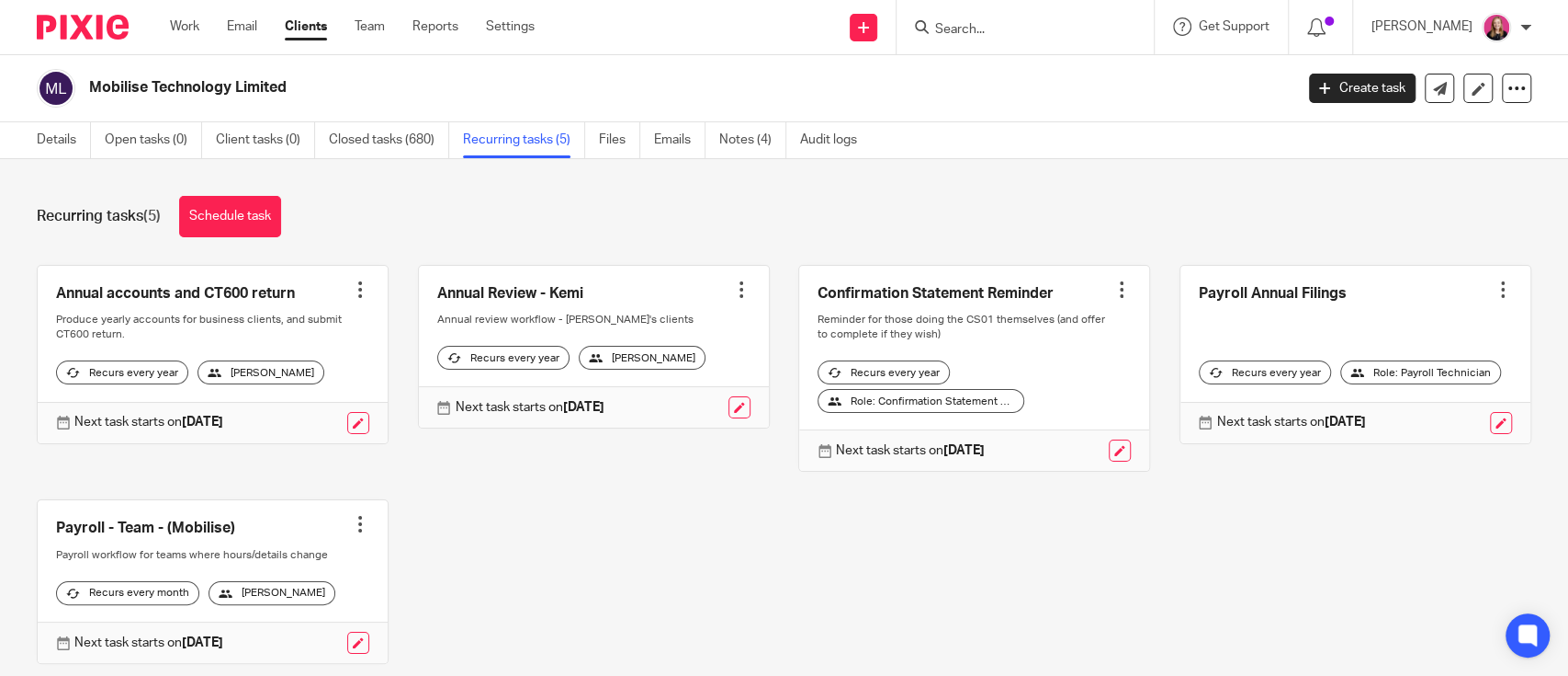
click at [985, 23] on input "Search" at bounding box center [1016, 30] width 165 height 16
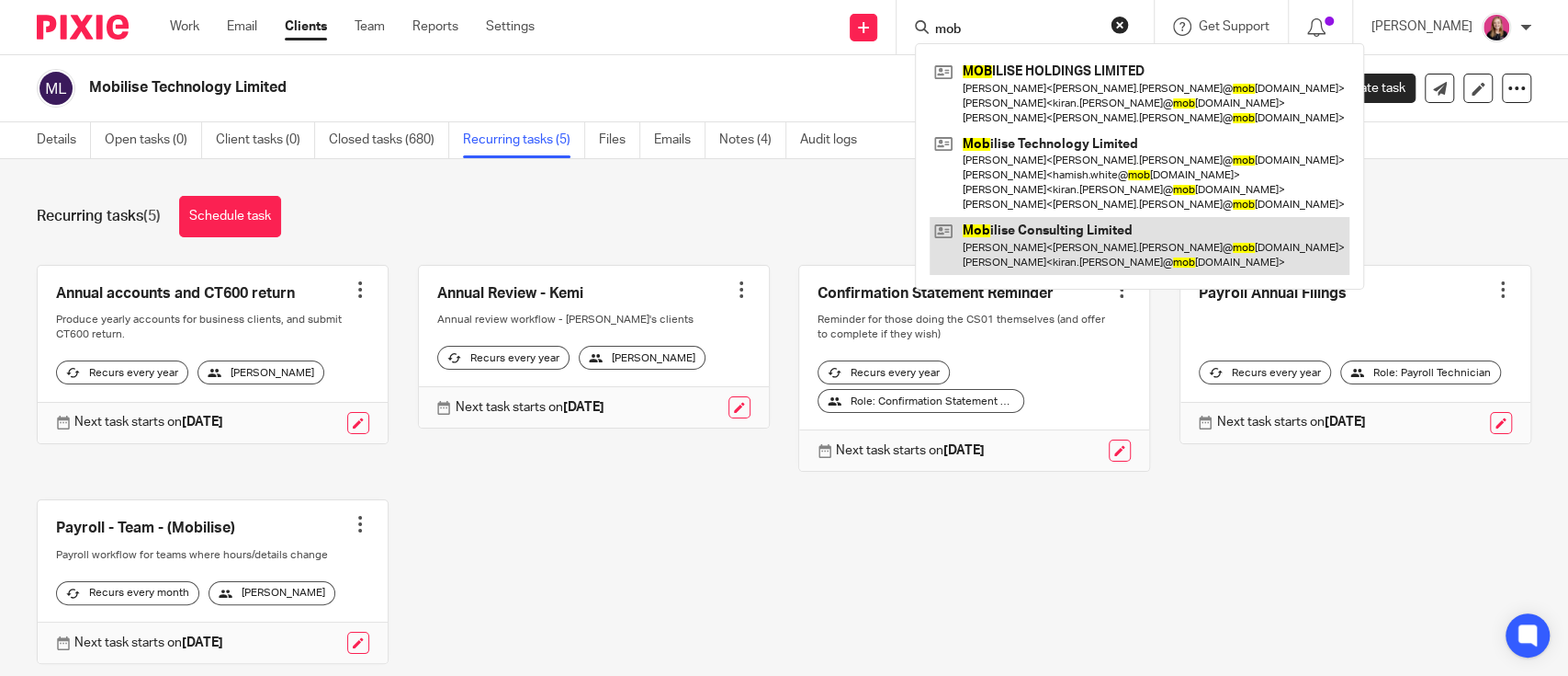
type input "mob"
click at [1029, 229] on link at bounding box center [1140, 245] width 420 height 57
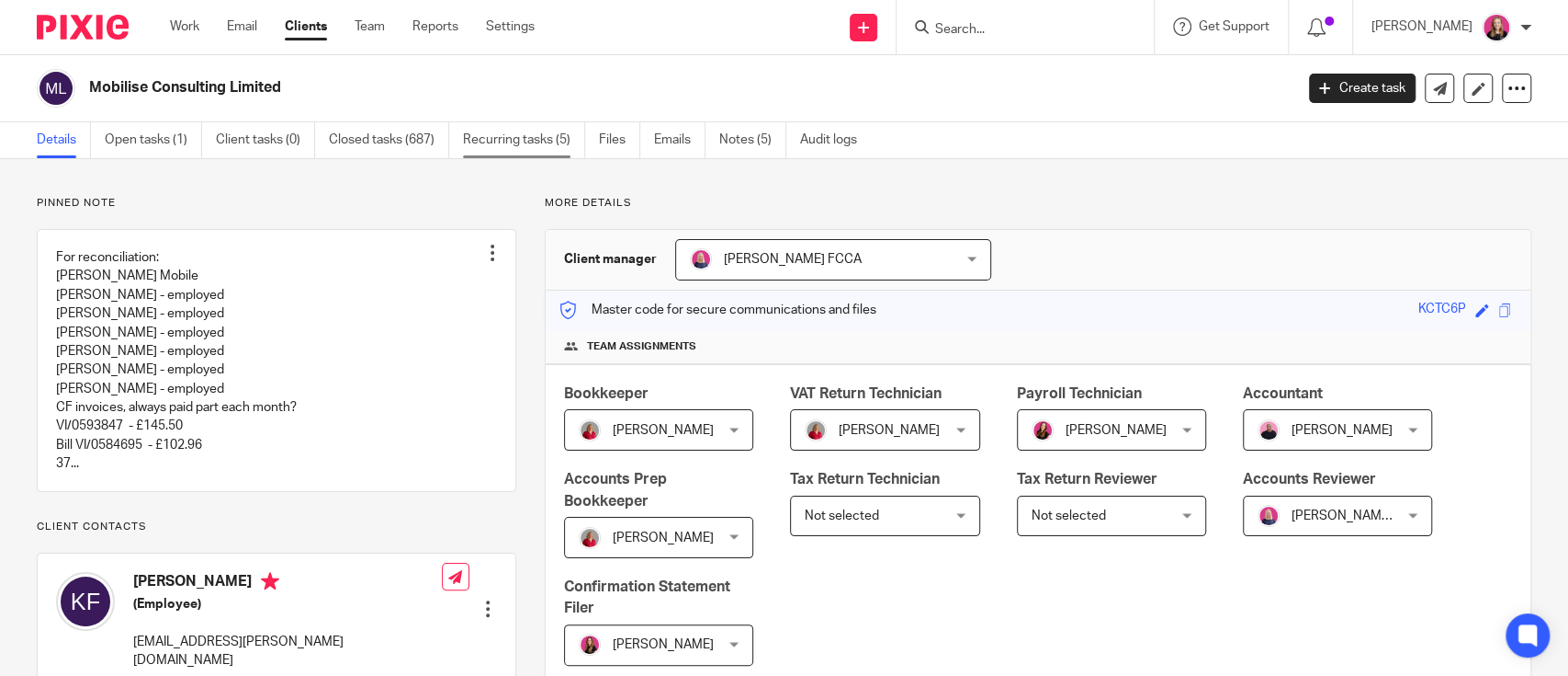
click at [483, 151] on link "Recurring tasks (5)" at bounding box center [524, 139] width 122 height 36
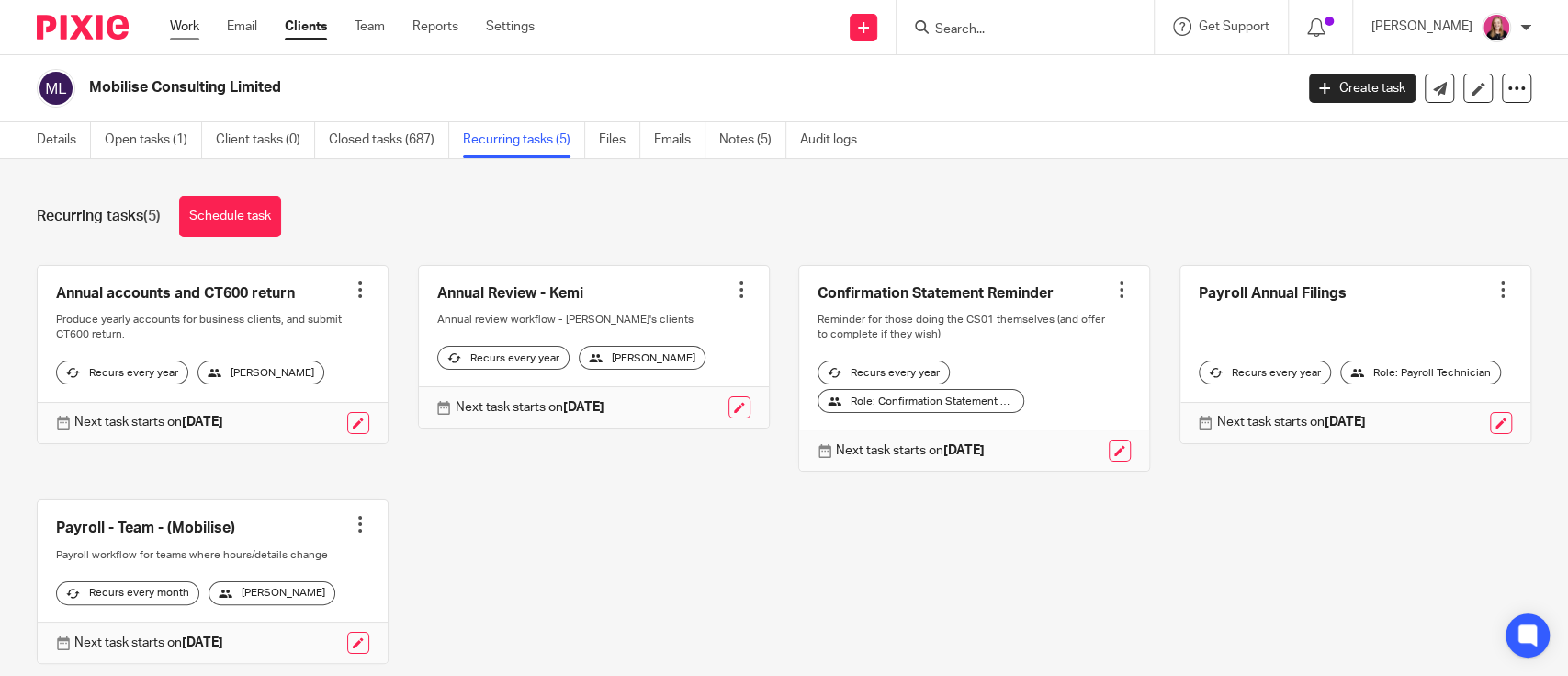
click at [184, 36] on link "Work" at bounding box center [184, 26] width 30 height 18
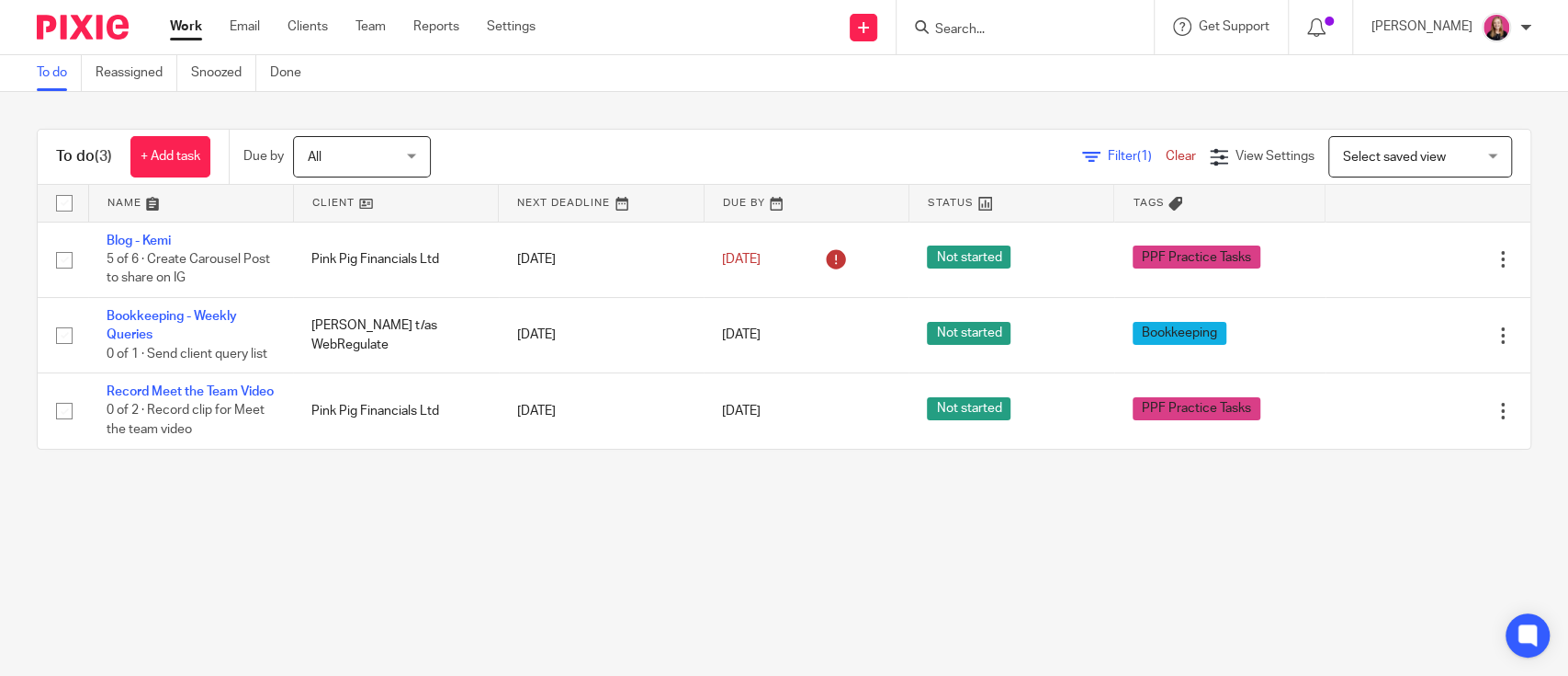
click at [969, 26] on input "Search" at bounding box center [1016, 30] width 165 height 16
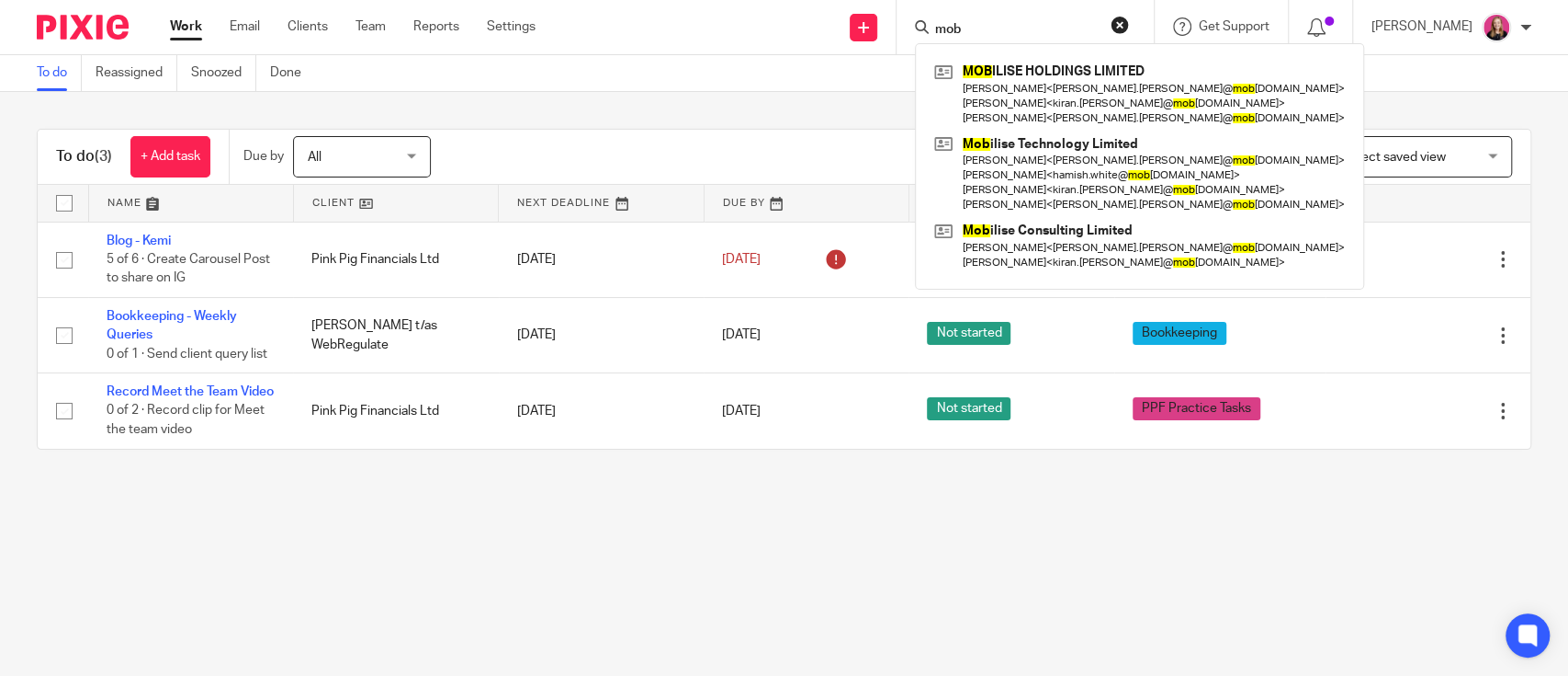
type input "mob"
drag, startPoint x: 479, startPoint y: 518, endPoint x: 478, endPoint y: 502, distance: 16.0
click at [479, 517] on main "To do Reassigned Snoozed Done To do (3) + Add task Due by All All [DATE] [DATE]…" at bounding box center [784, 338] width 1568 height 676
